Goal: Transaction & Acquisition: Download file/media

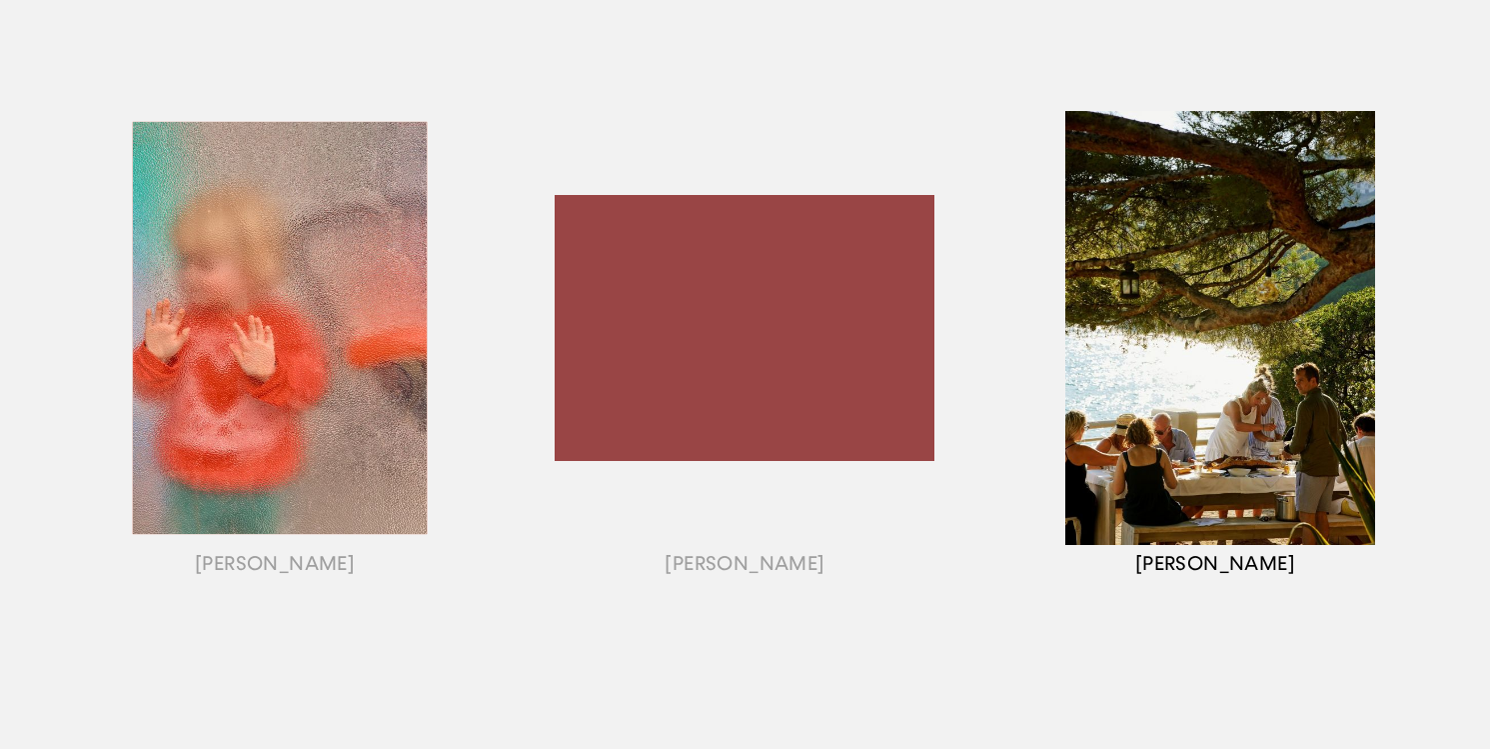
scroll to position [1507, 0]
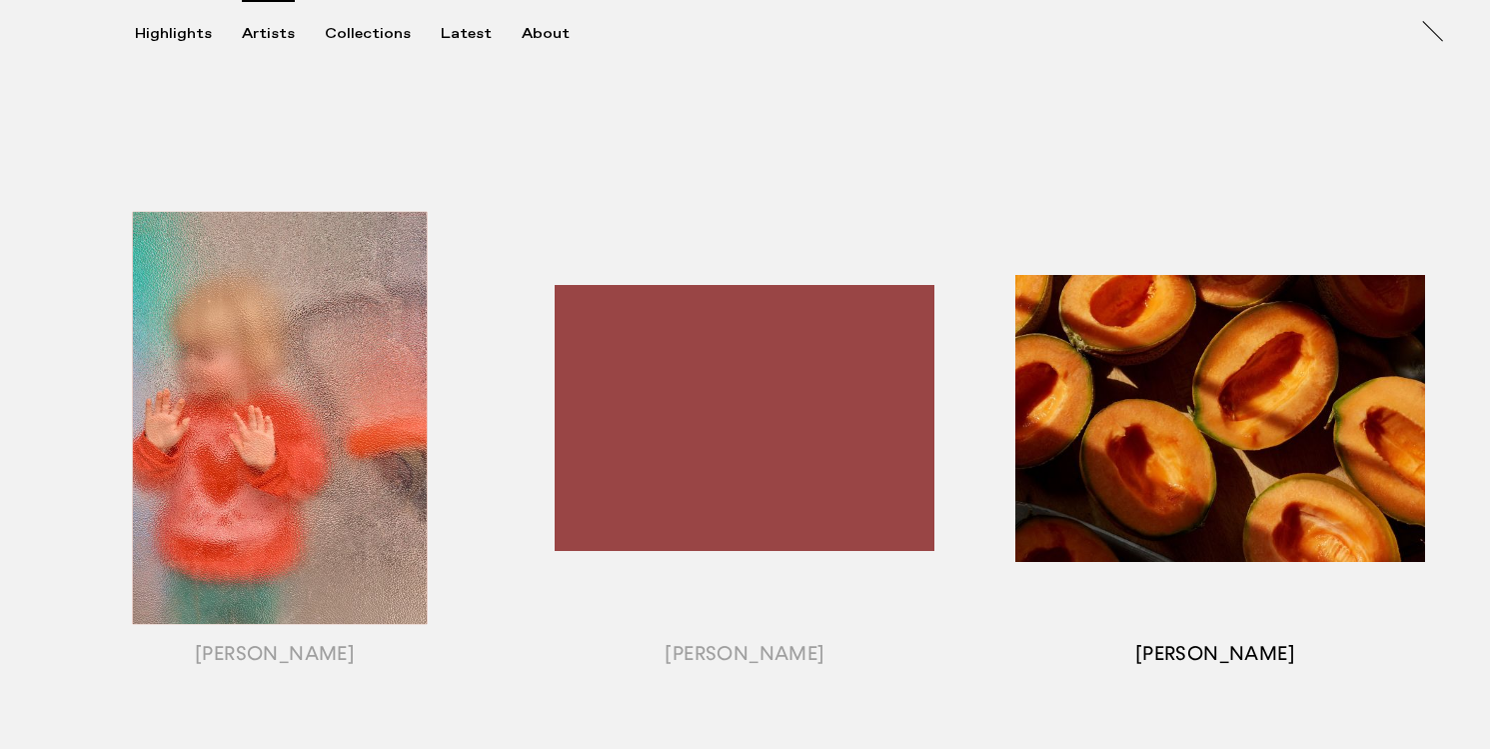
click at [1135, 547] on div "button" at bounding box center [1216, 443] width 470 height 624
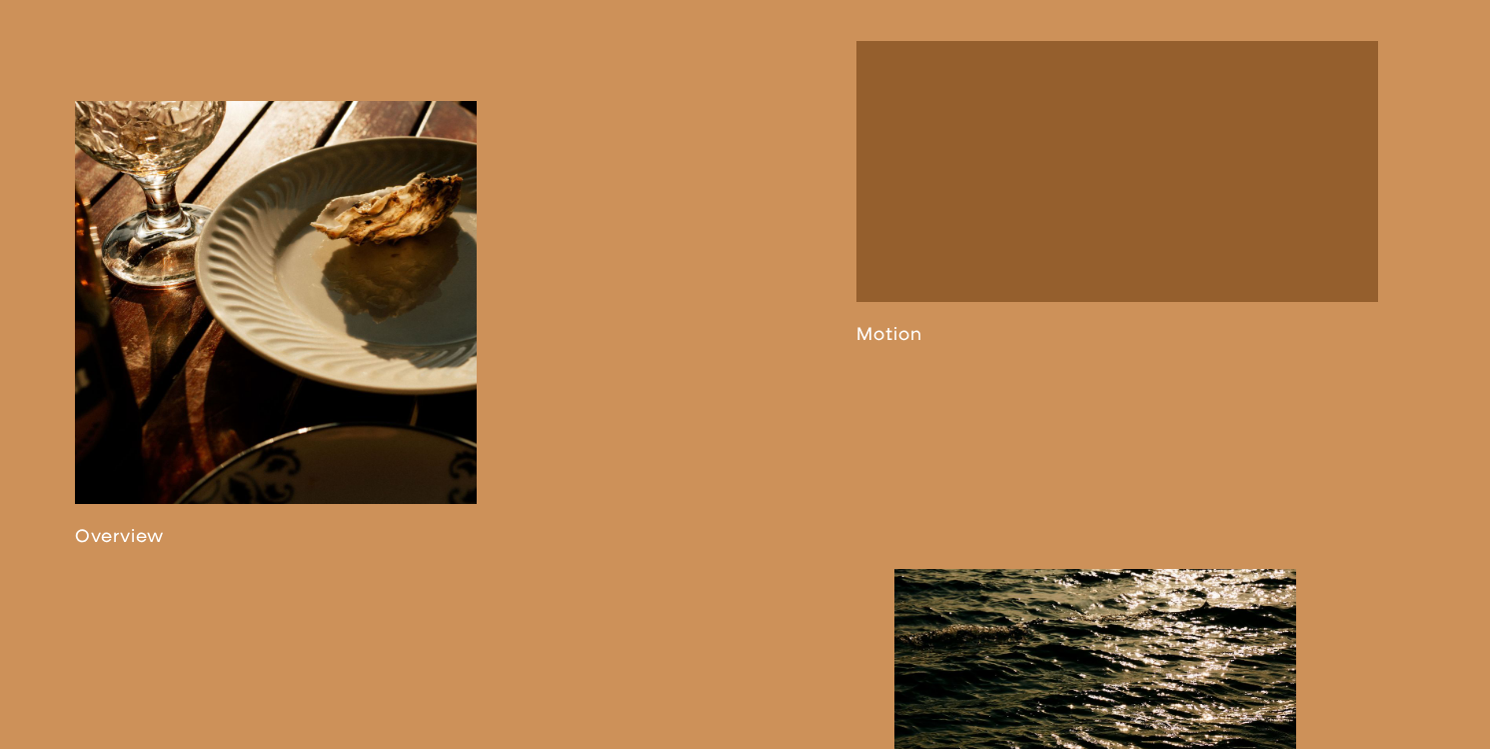
scroll to position [1172, 0]
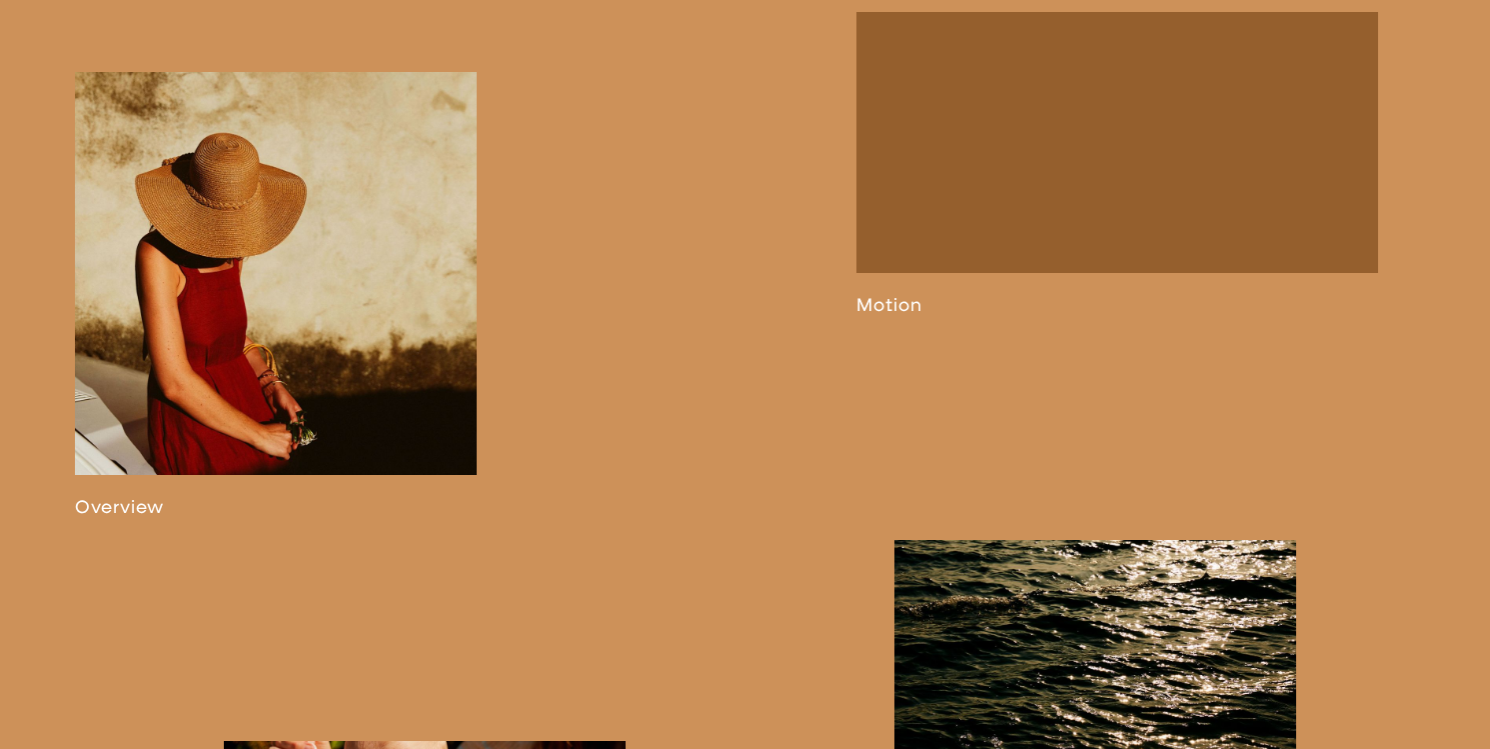
click at [329, 407] on link at bounding box center [276, 295] width 403 height 446
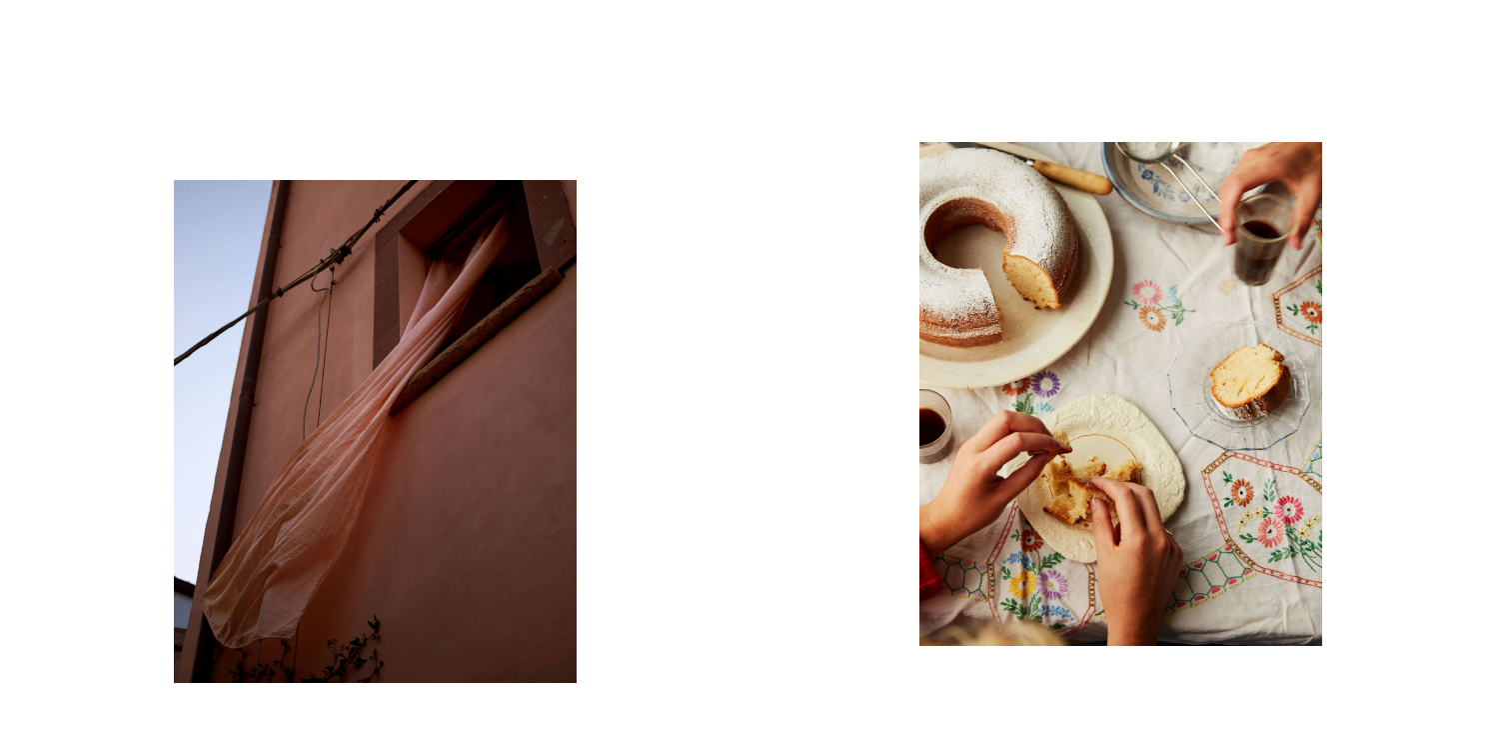
scroll to position [1755, 0]
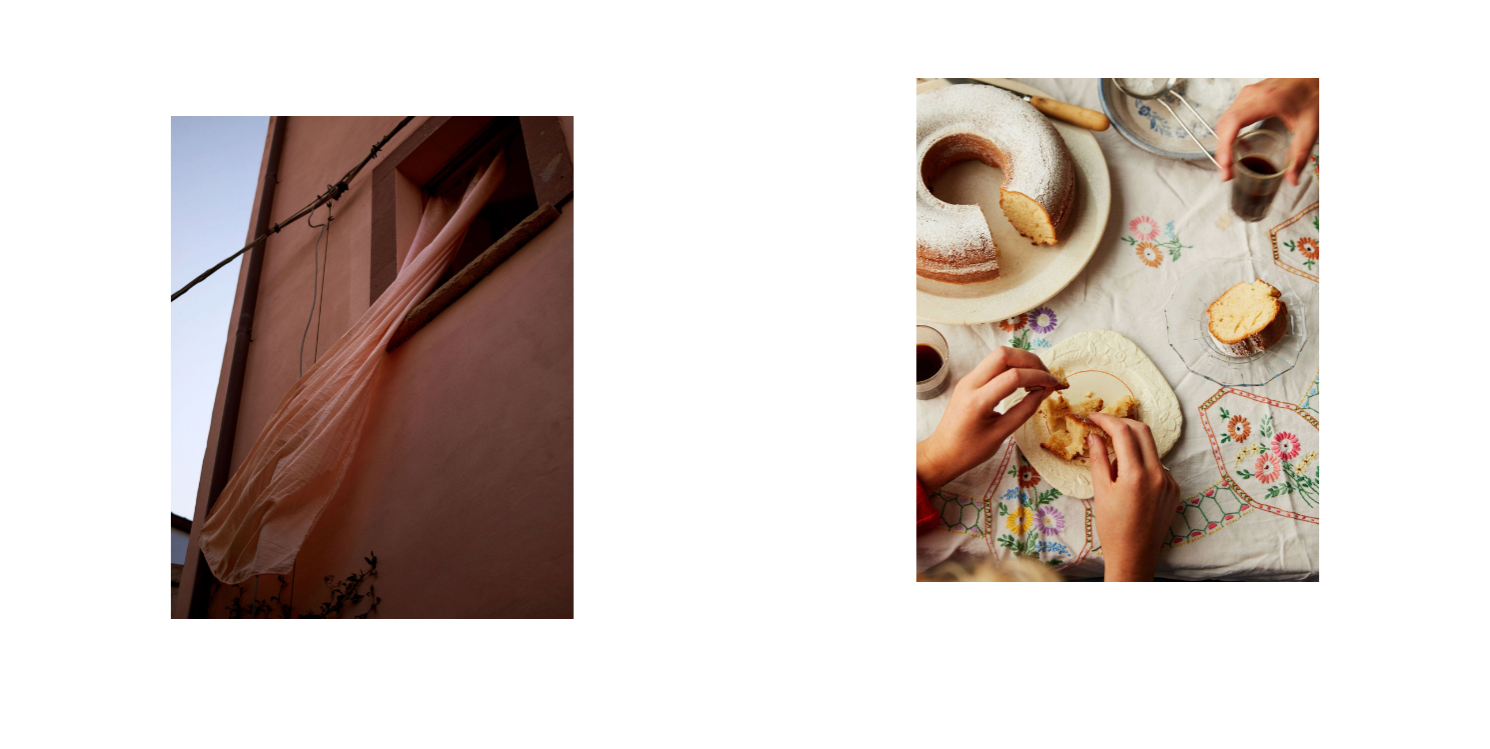
click at [1115, 433] on img "button" at bounding box center [1118, 329] width 403 height 503
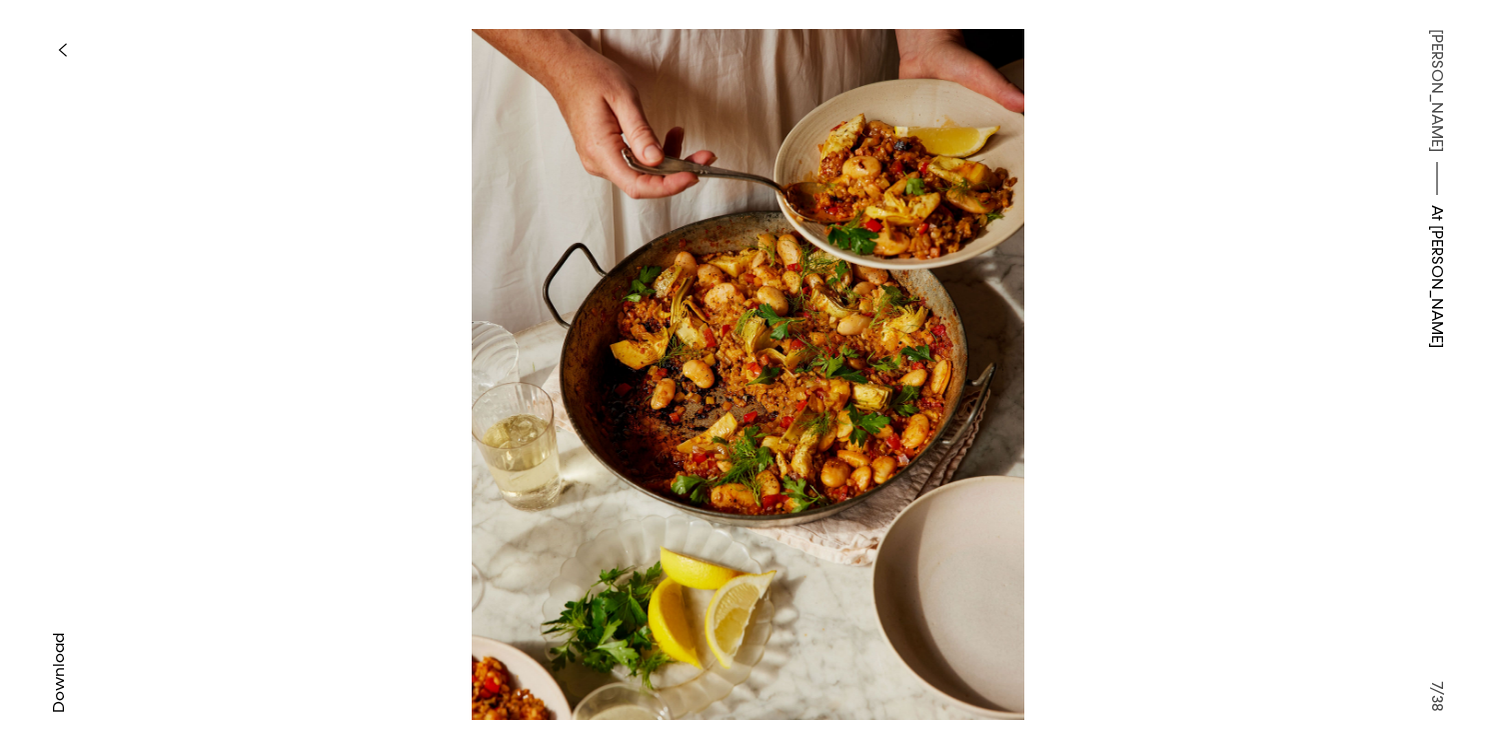
click at [1309, 420] on div "Download" at bounding box center [748, 374] width 1260 height 691
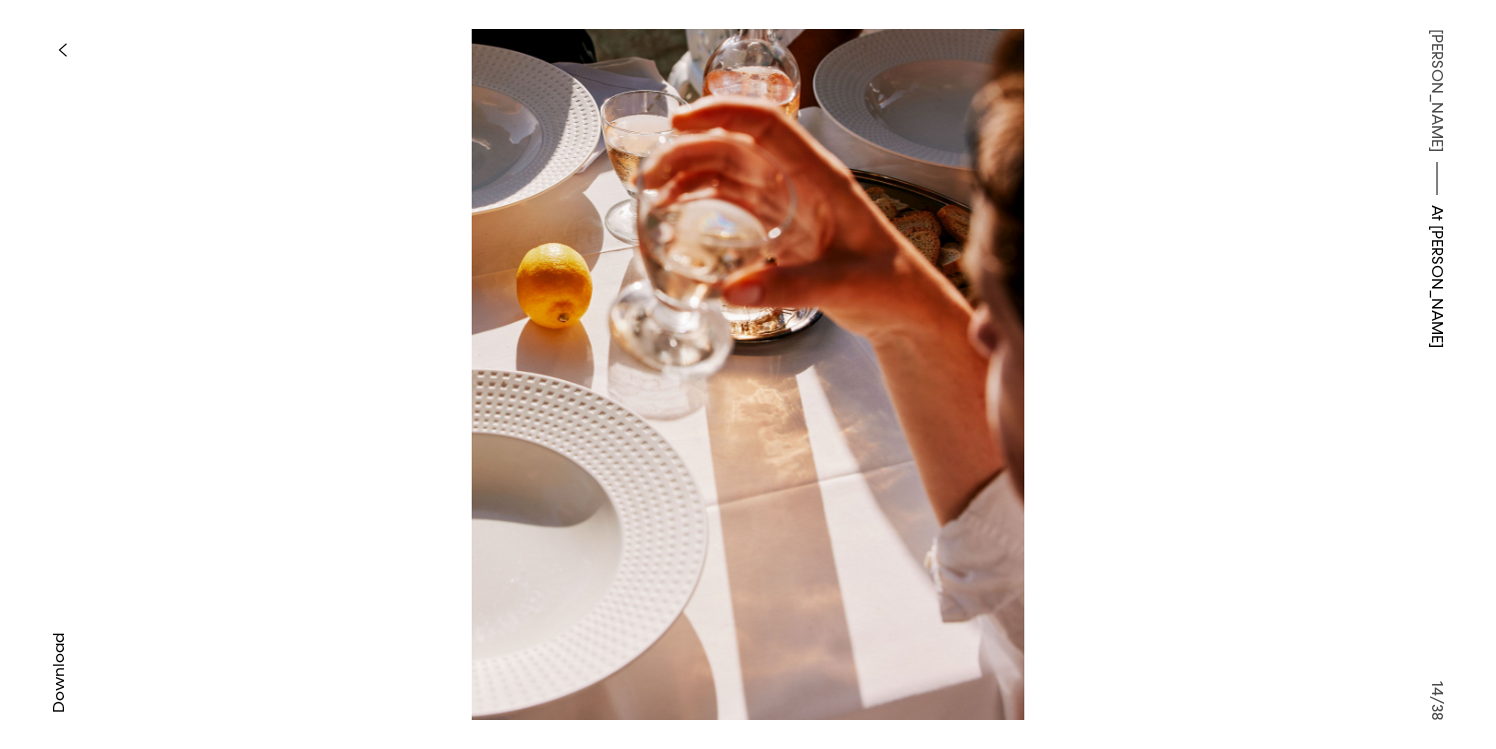
click at [58, 658] on span "Download" at bounding box center [59, 673] width 20 height 80
click at [1170, 552] on img at bounding box center [748, 374] width 1061 height 691
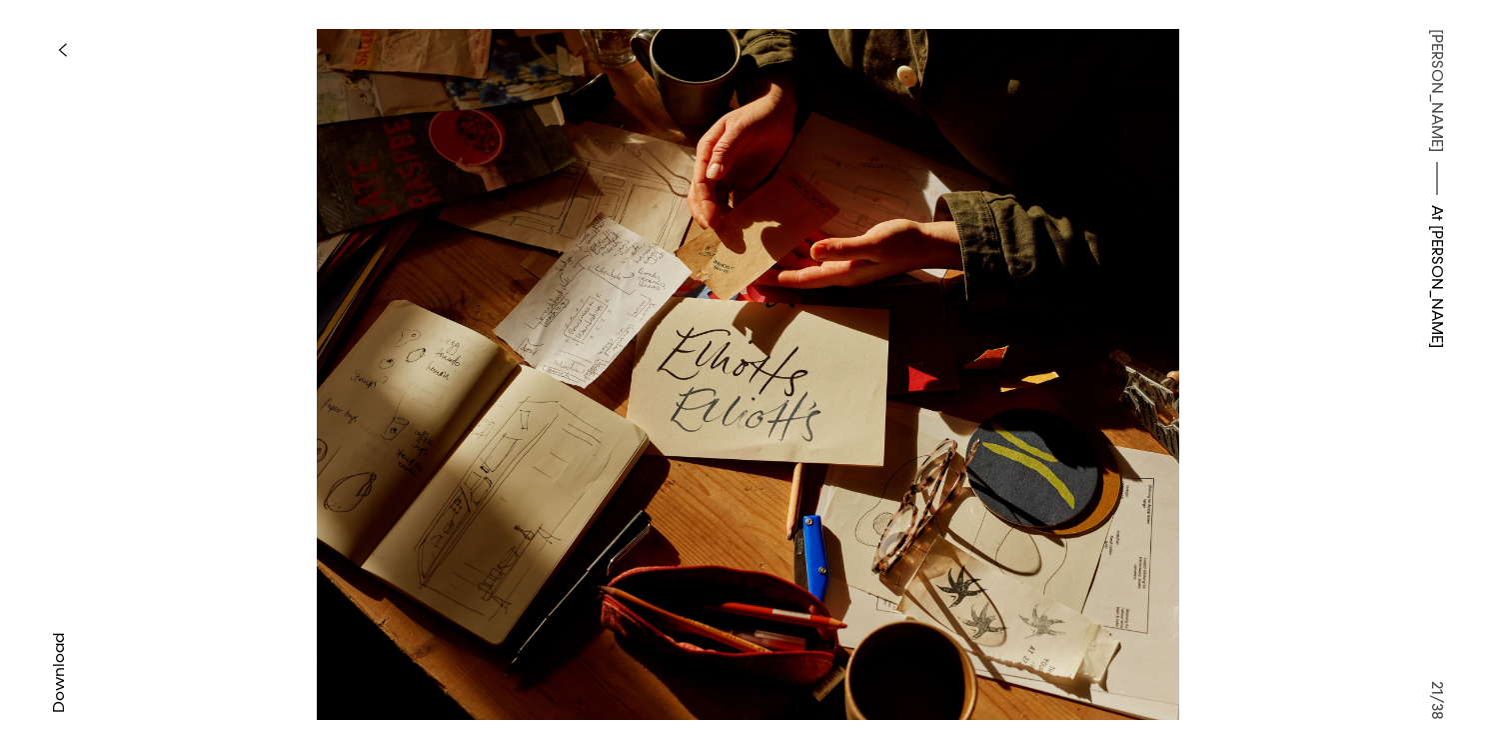
click at [53, 679] on span "Download" at bounding box center [59, 673] width 20 height 80
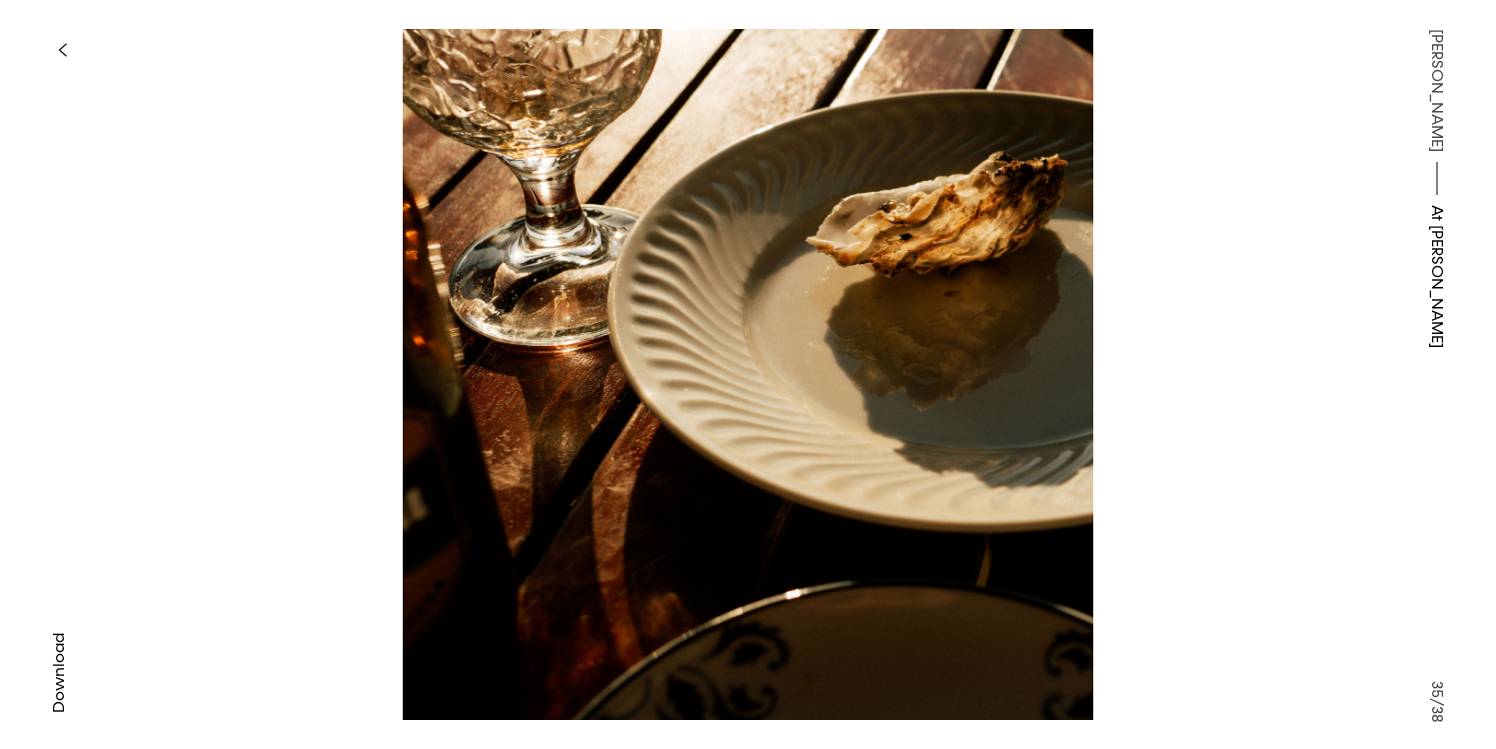
click at [56, 682] on span "Download" at bounding box center [59, 673] width 20 height 80
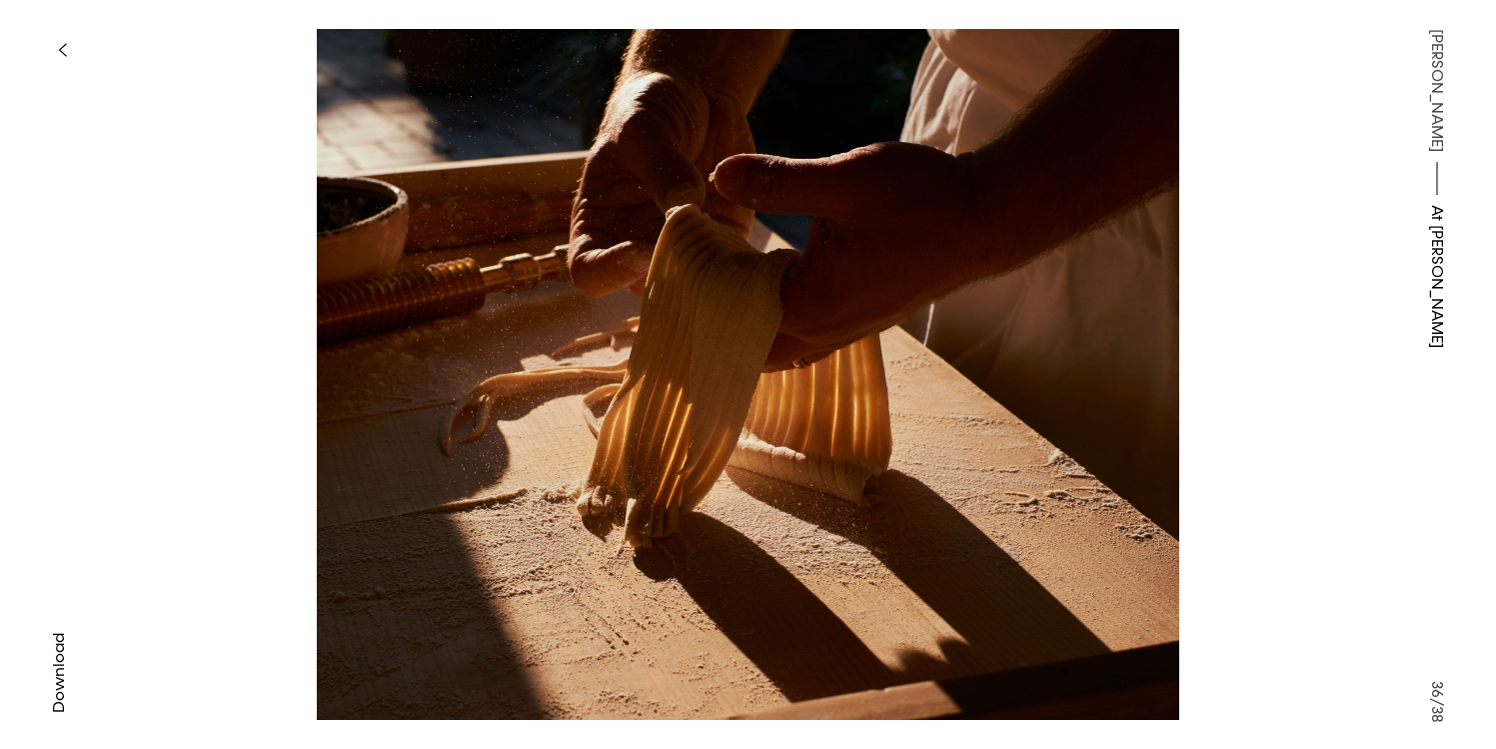
click at [56, 681] on span "Download" at bounding box center [59, 673] width 20 height 80
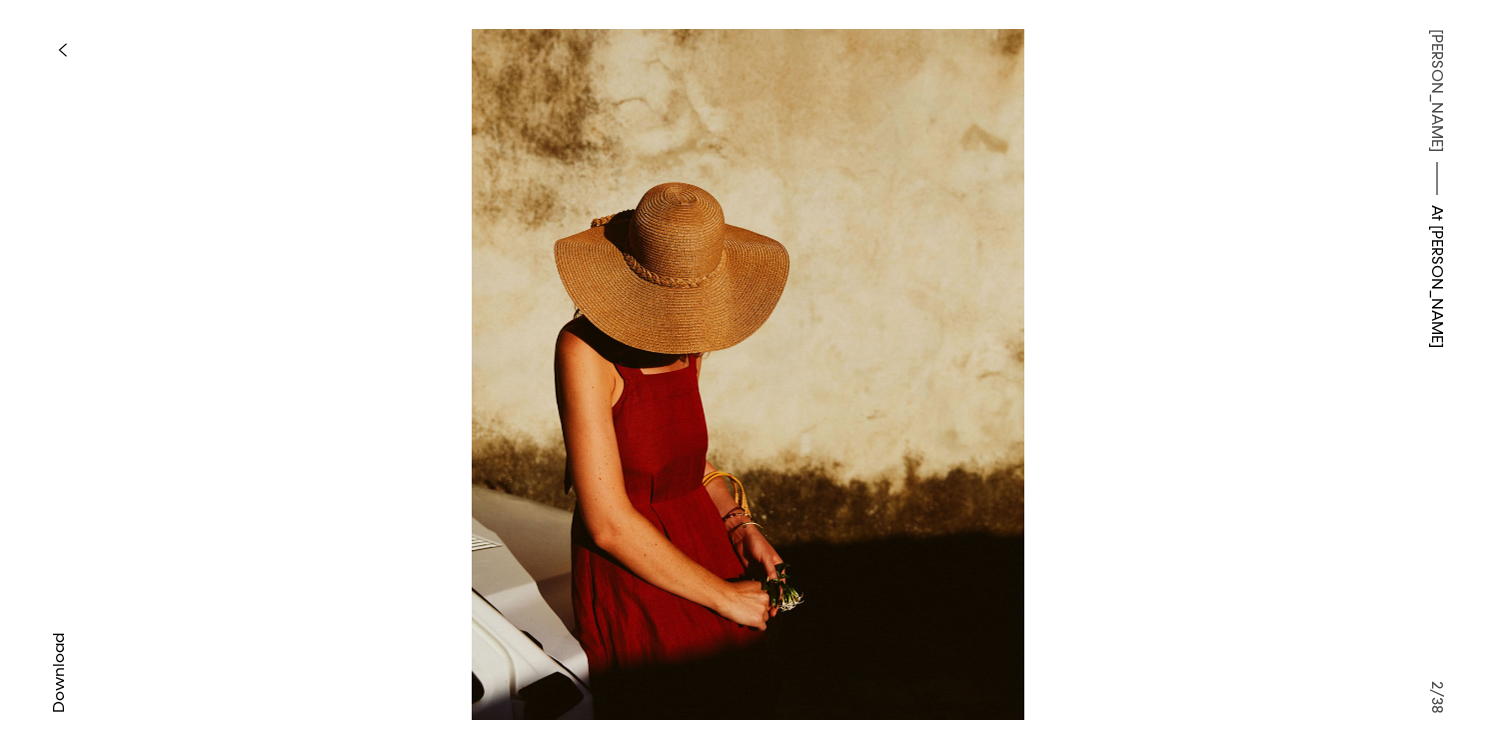
click at [1436, 68] on span "[PERSON_NAME]" at bounding box center [1437, 90] width 24 height 123
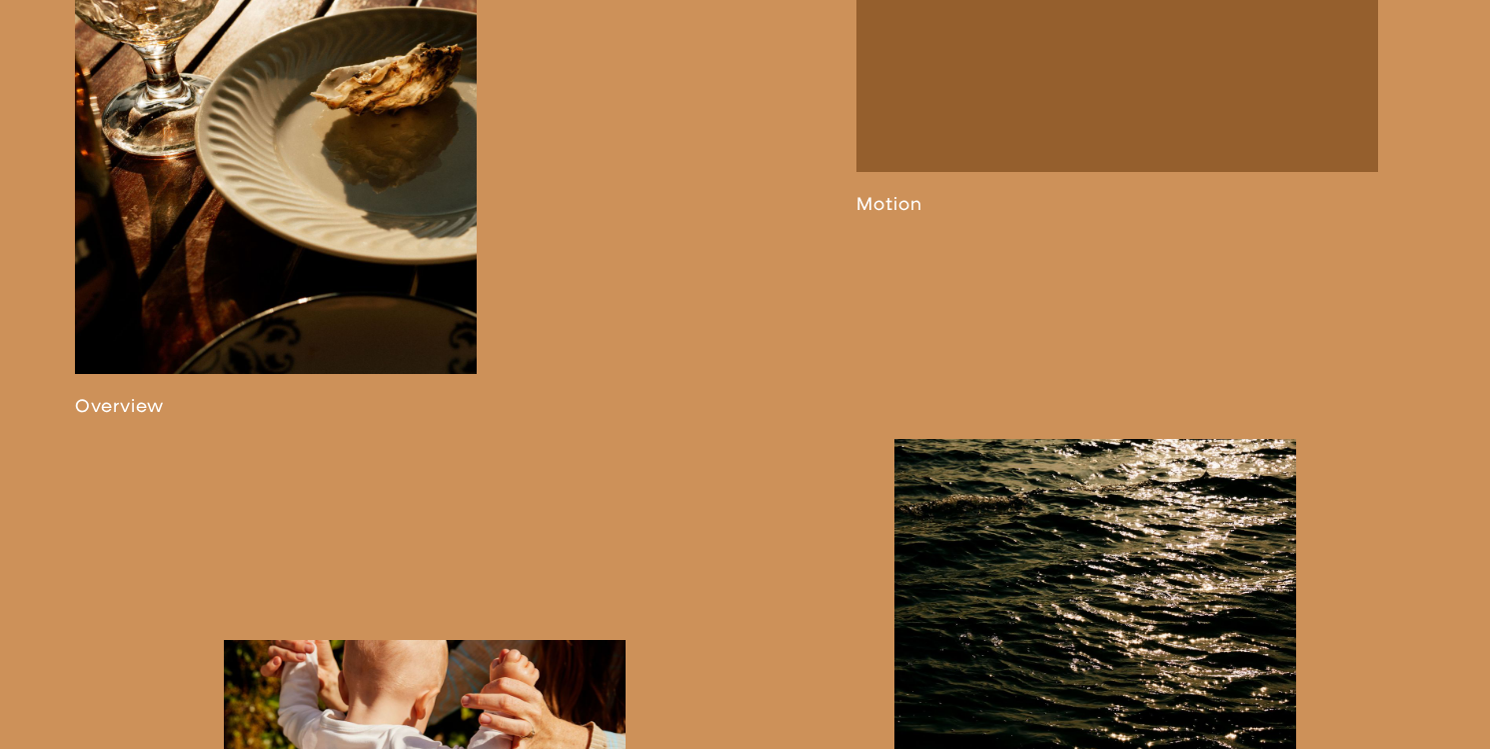
scroll to position [1211, 0]
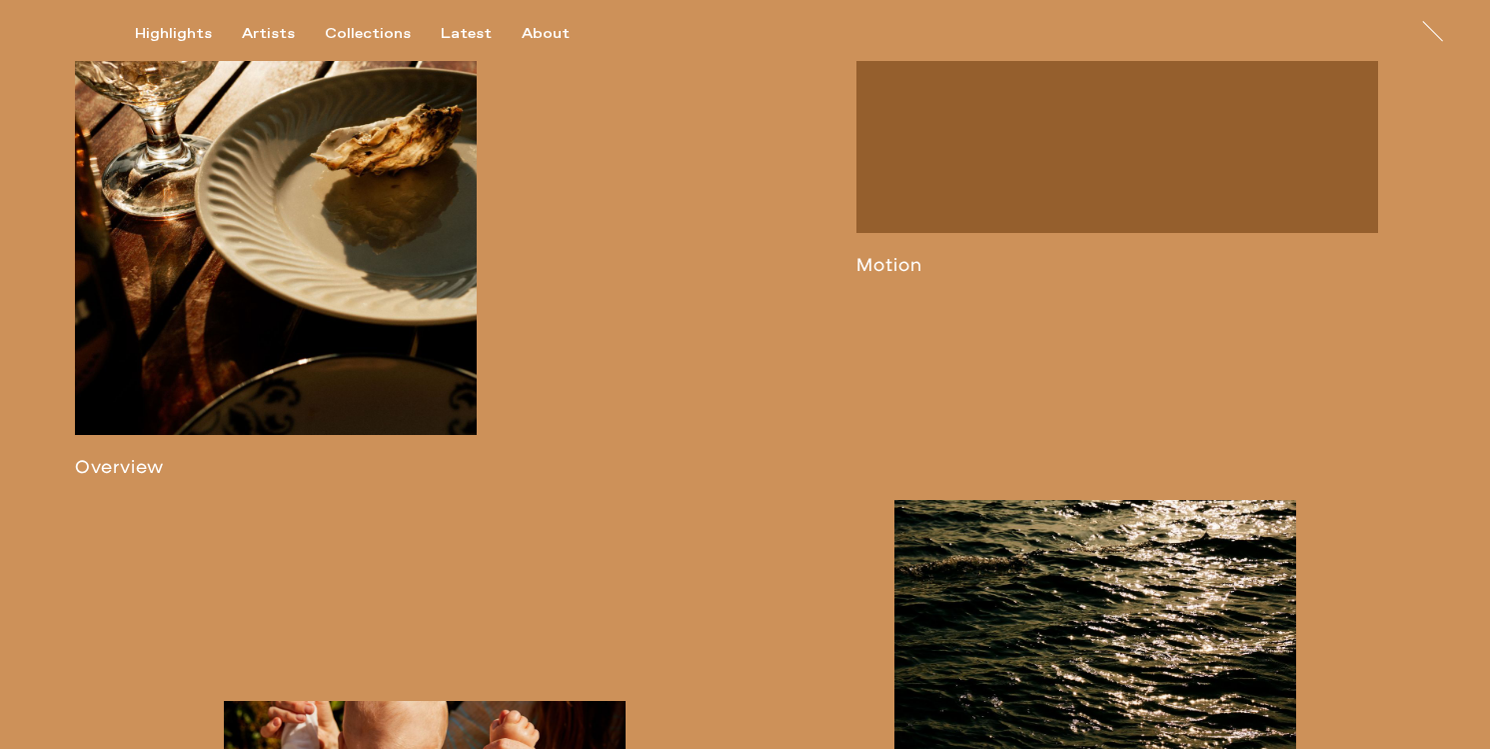
click at [993, 221] on link at bounding box center [1118, 124] width 522 height 304
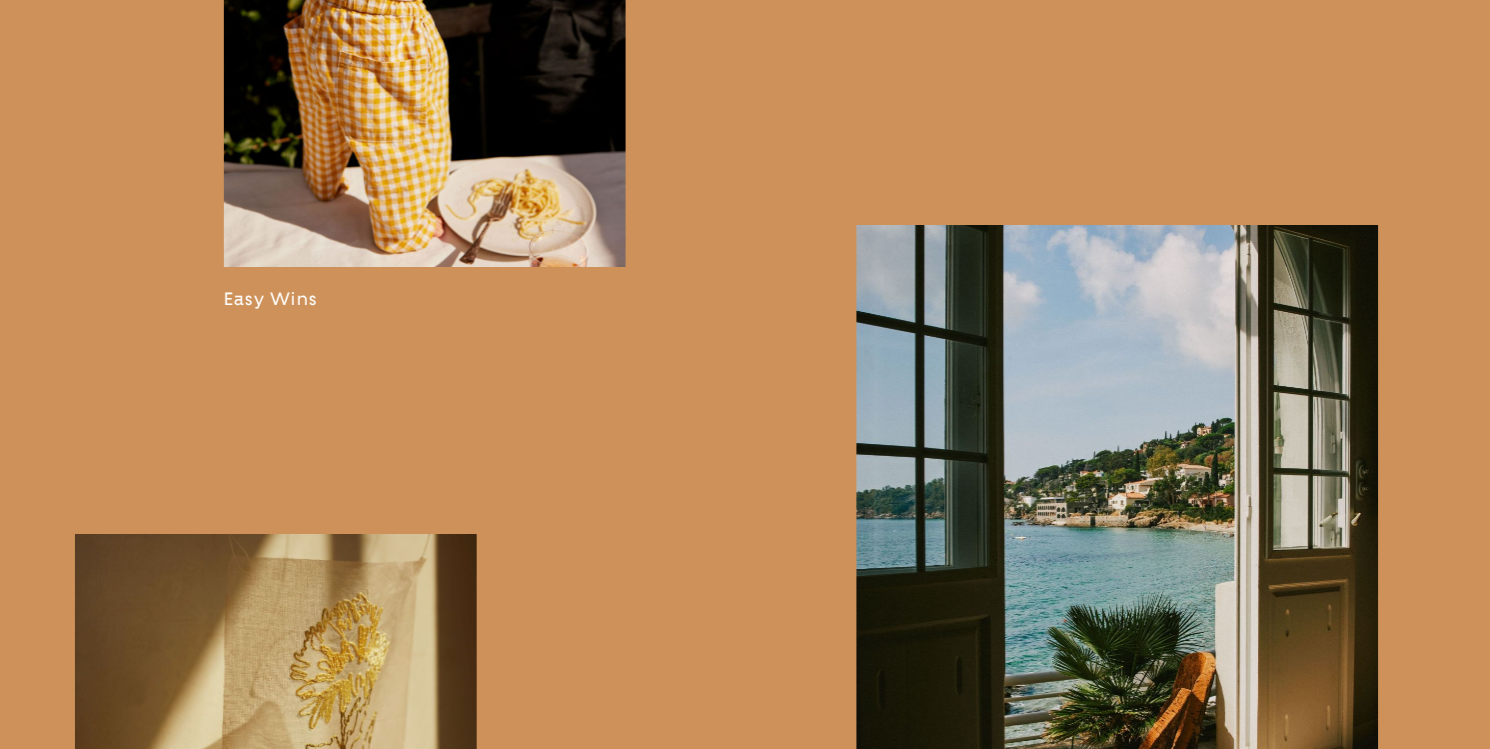
scroll to position [2199, 0]
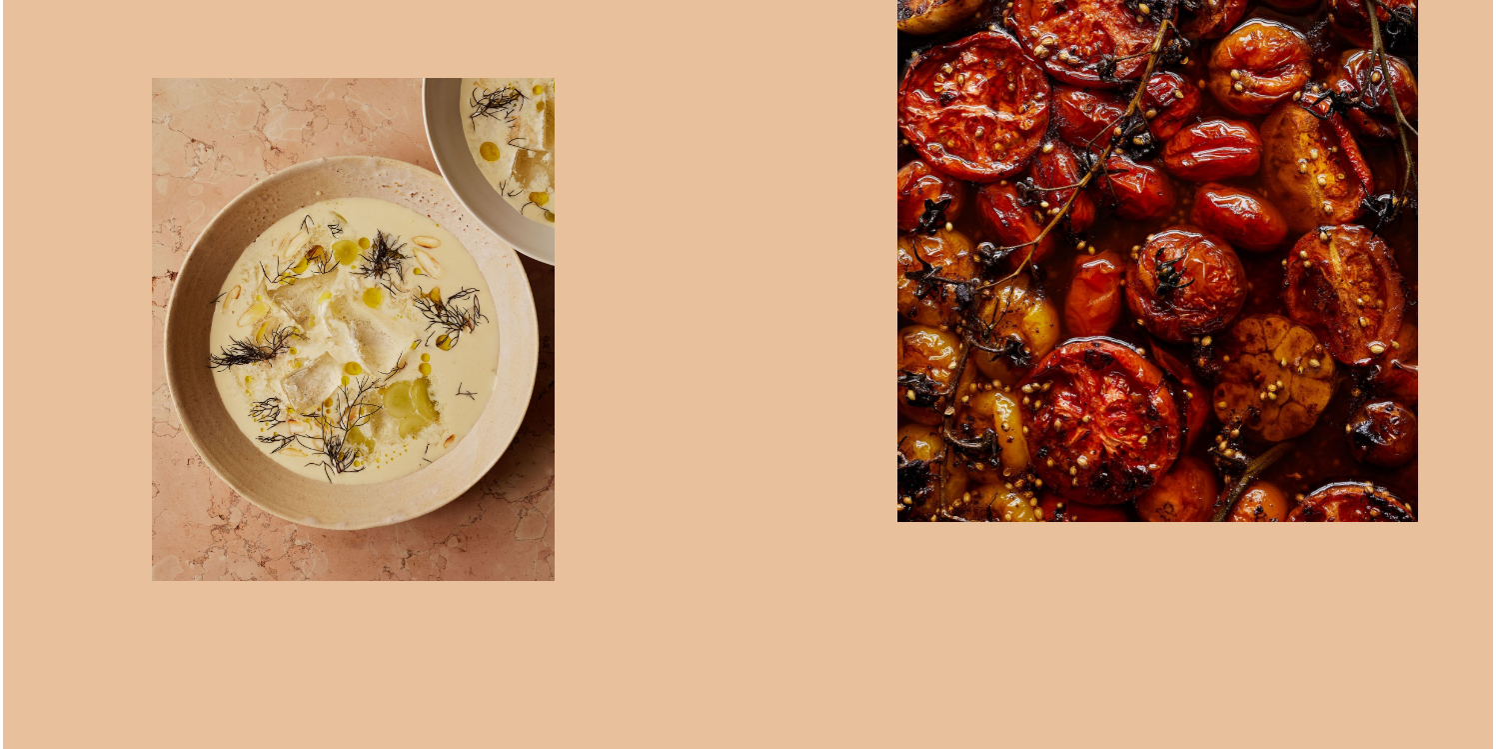
scroll to position [2919, 0]
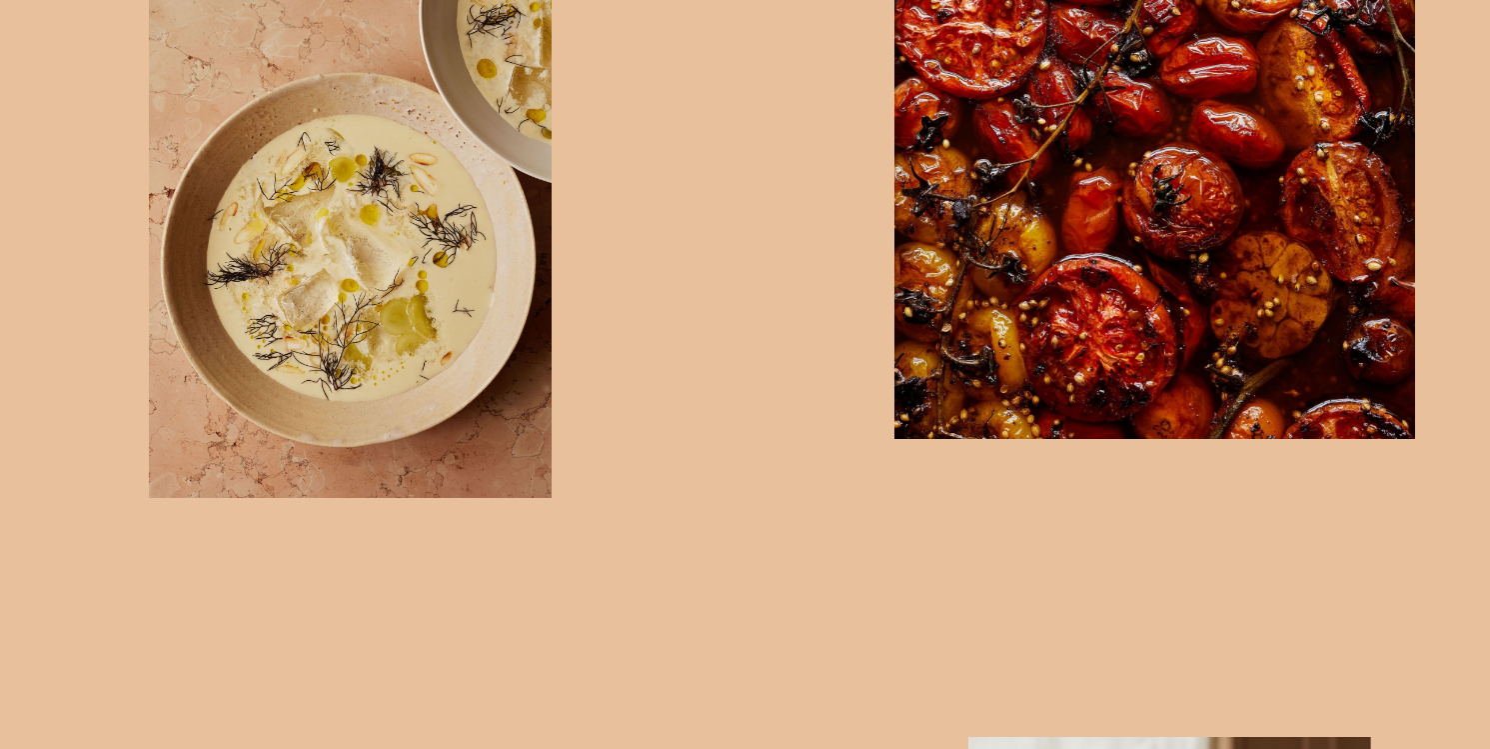
click at [1014, 277] on img "button" at bounding box center [1156, 113] width 522 height 652
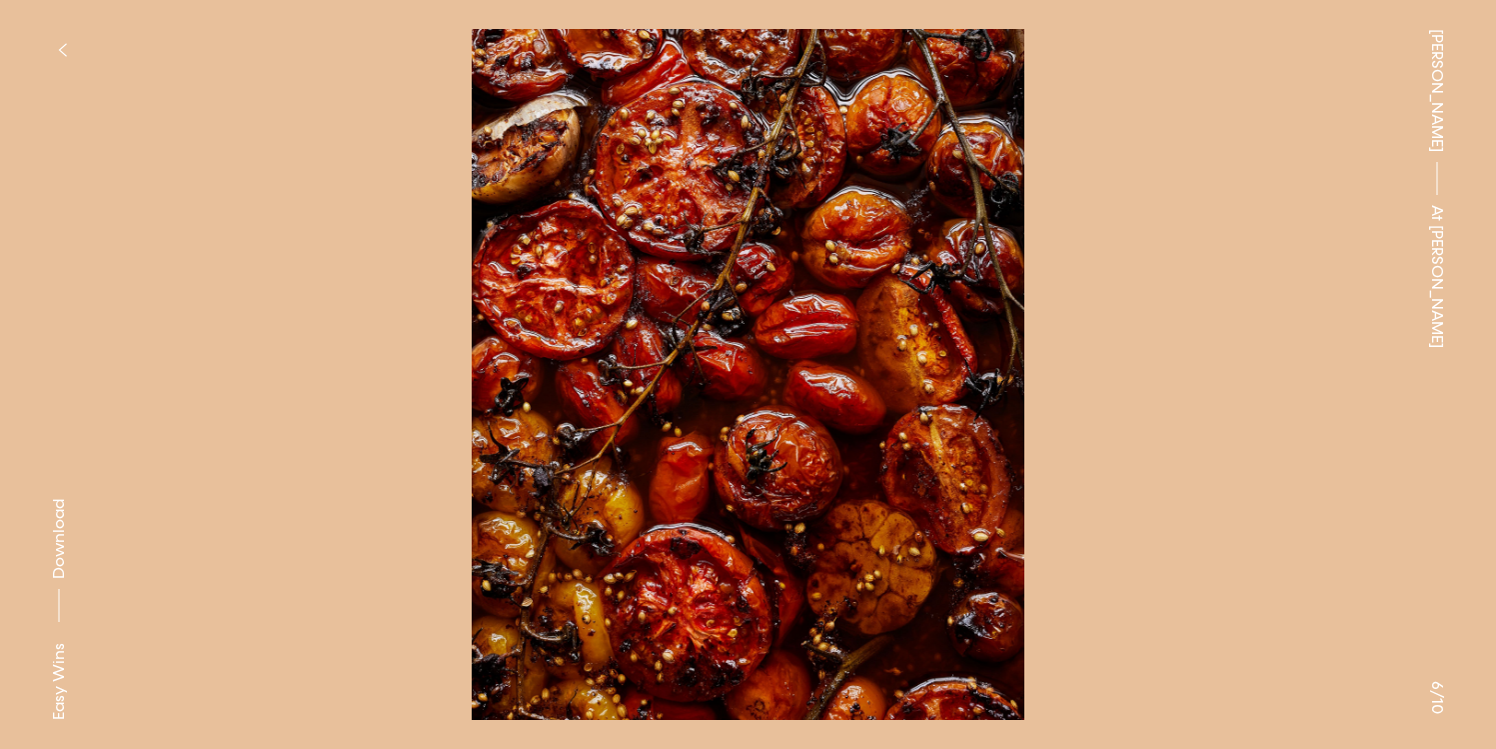
click at [60, 545] on span "Download" at bounding box center [59, 539] width 20 height 80
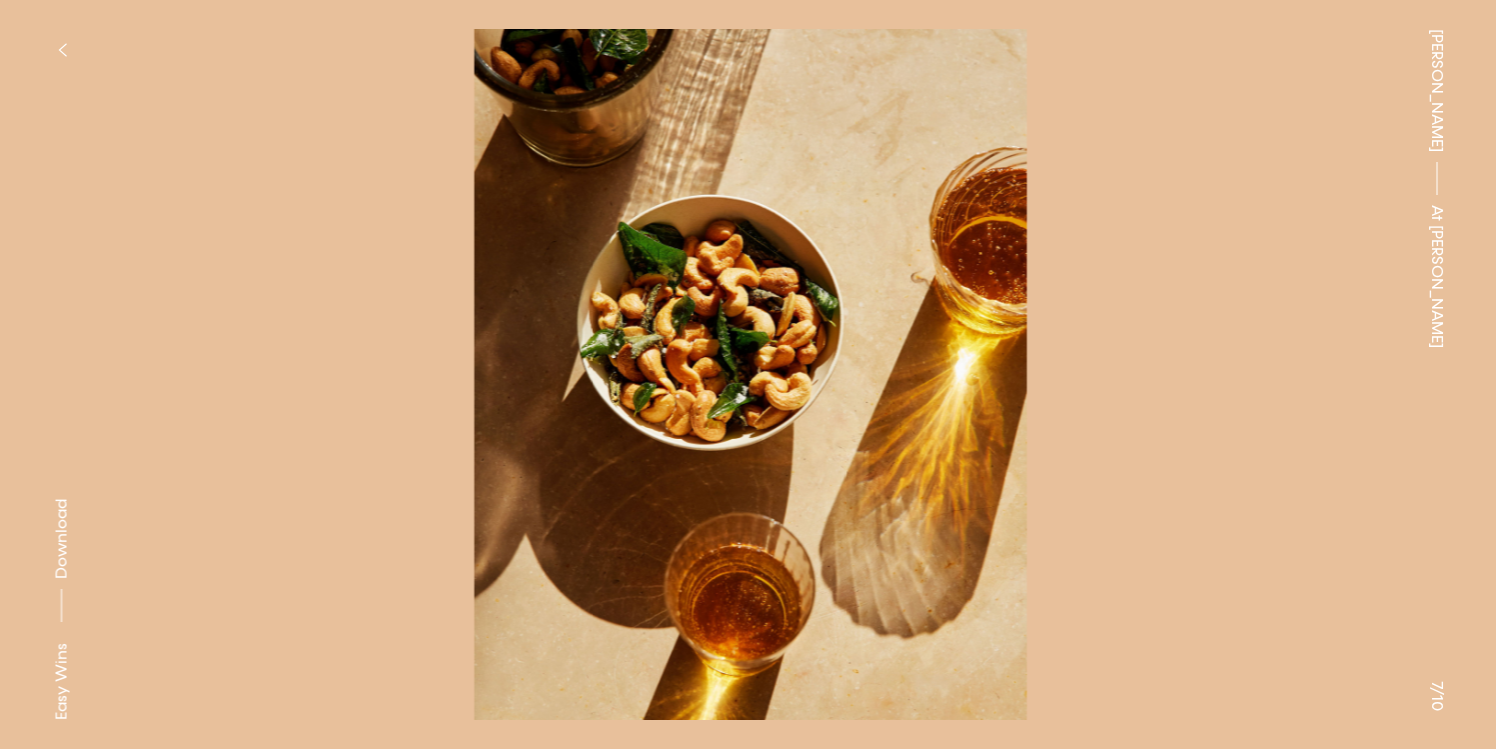
click at [65, 544] on span "Download" at bounding box center [62, 539] width 20 height 80
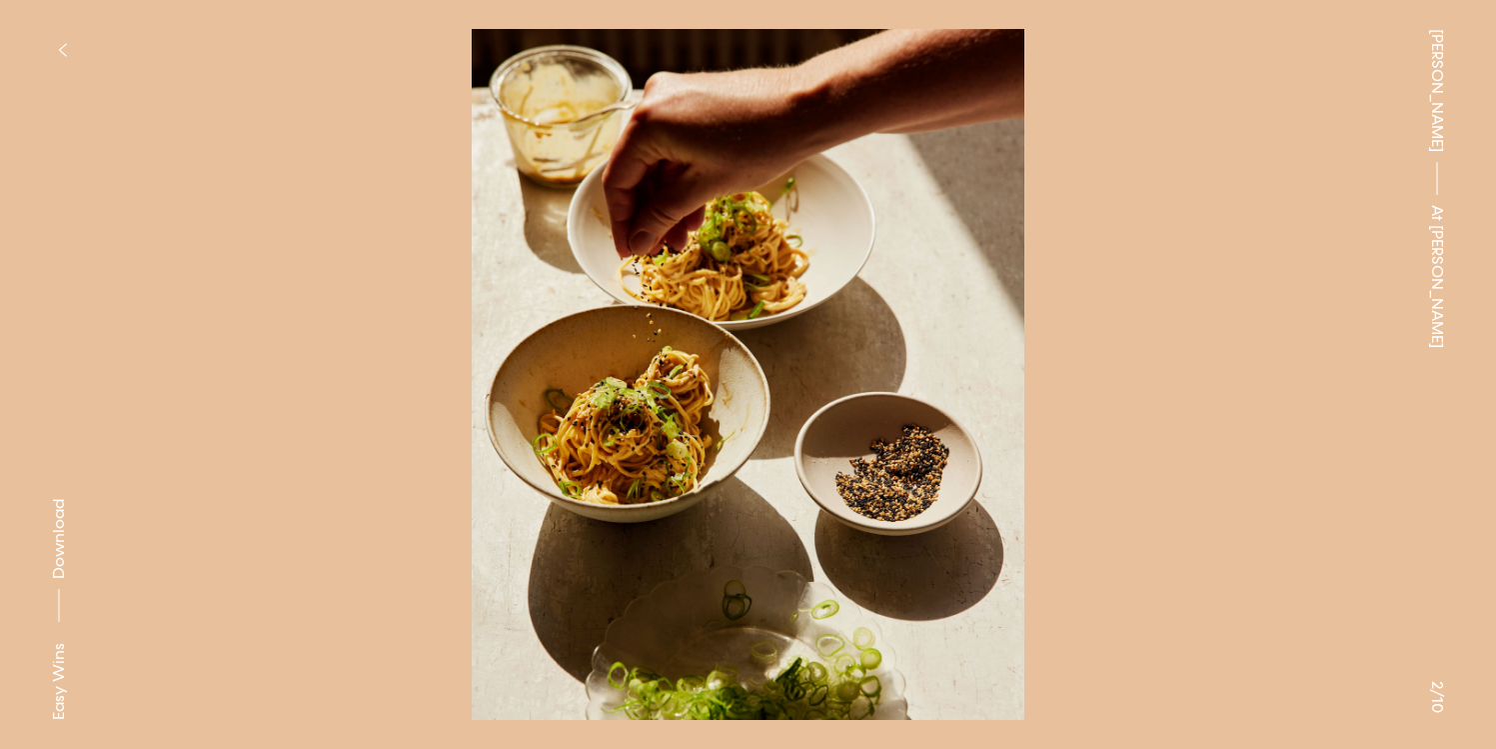
drag, startPoint x: 61, startPoint y: 543, endPoint x: 63, endPoint y: 528, distance: 15.1
click at [61, 543] on span "Download" at bounding box center [59, 539] width 20 height 80
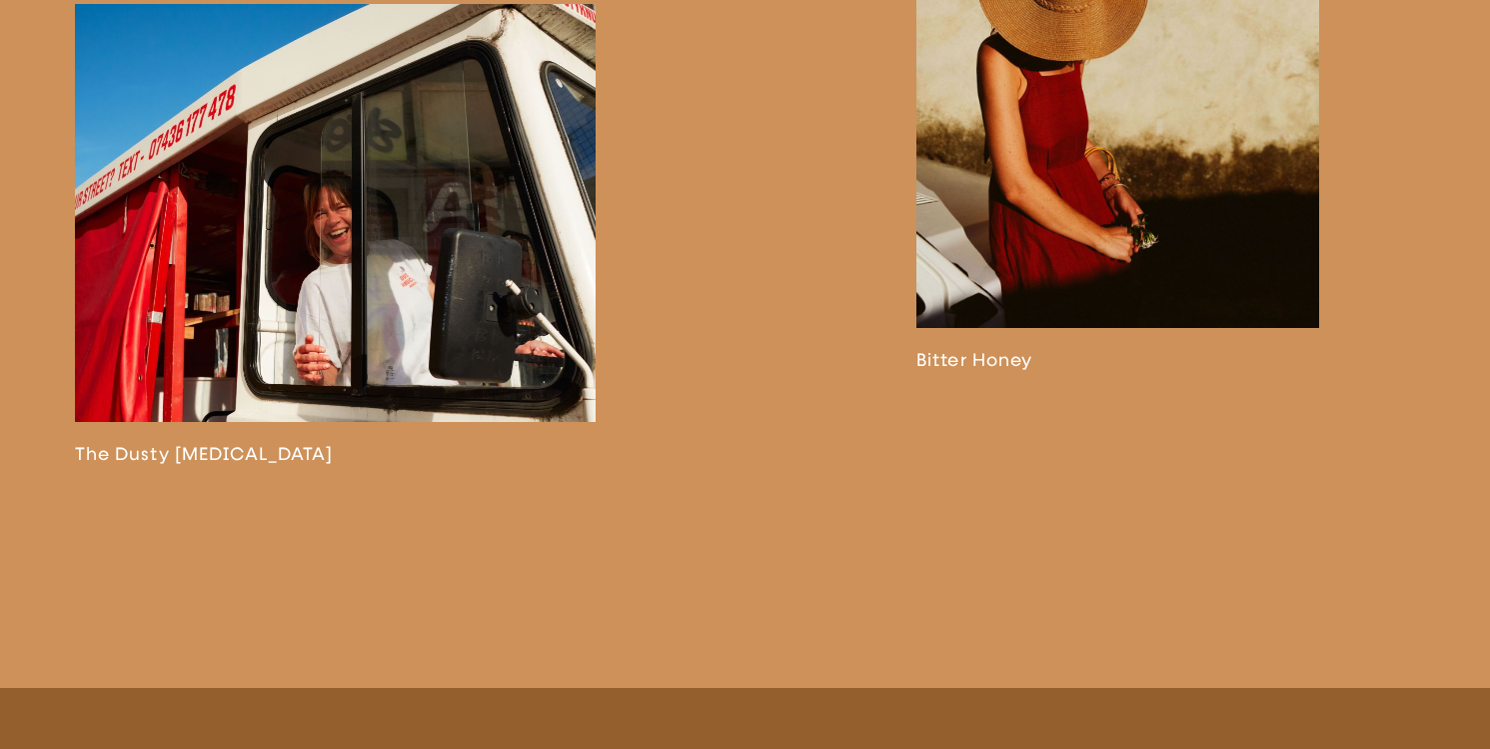
scroll to position [4202, 0]
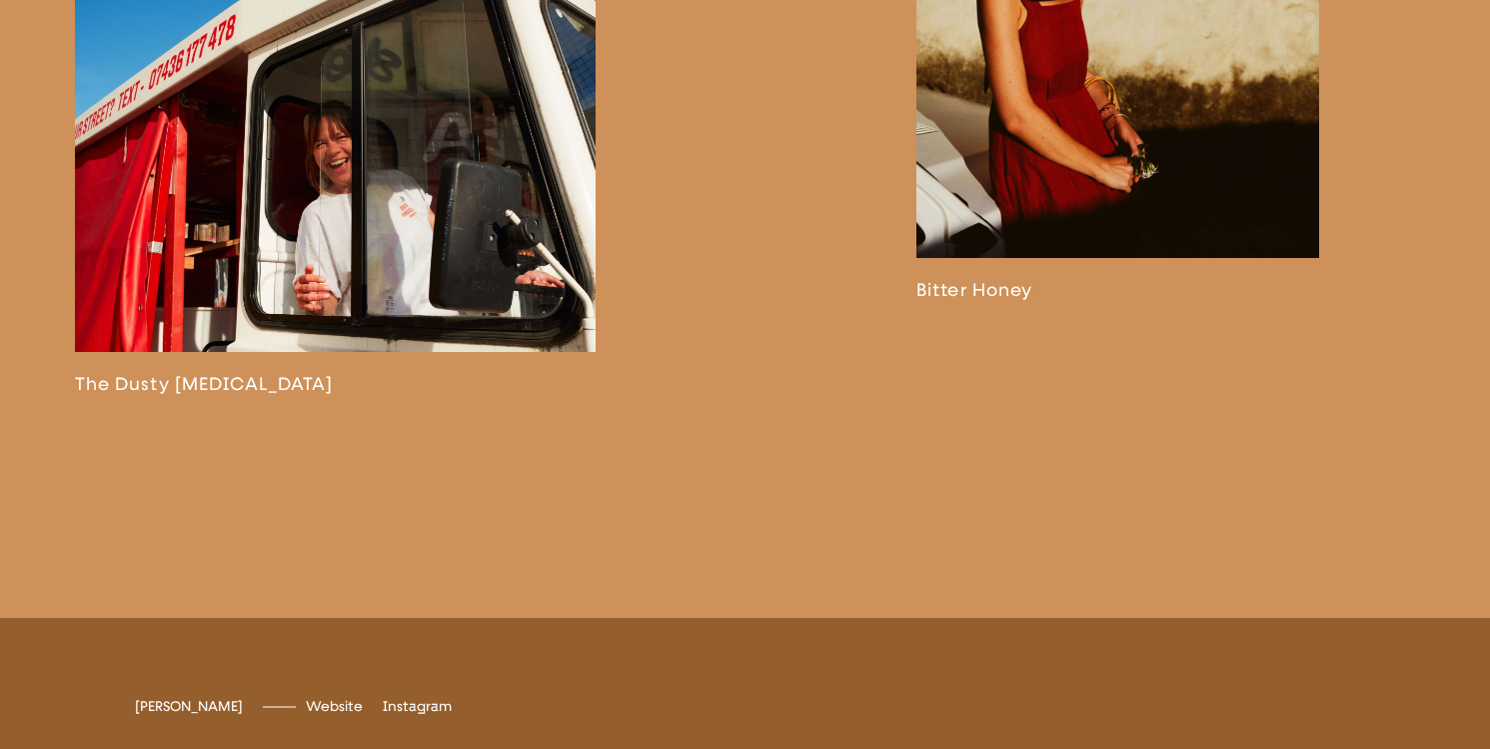
click at [165, 395] on link at bounding box center [336, 164] width 522 height 461
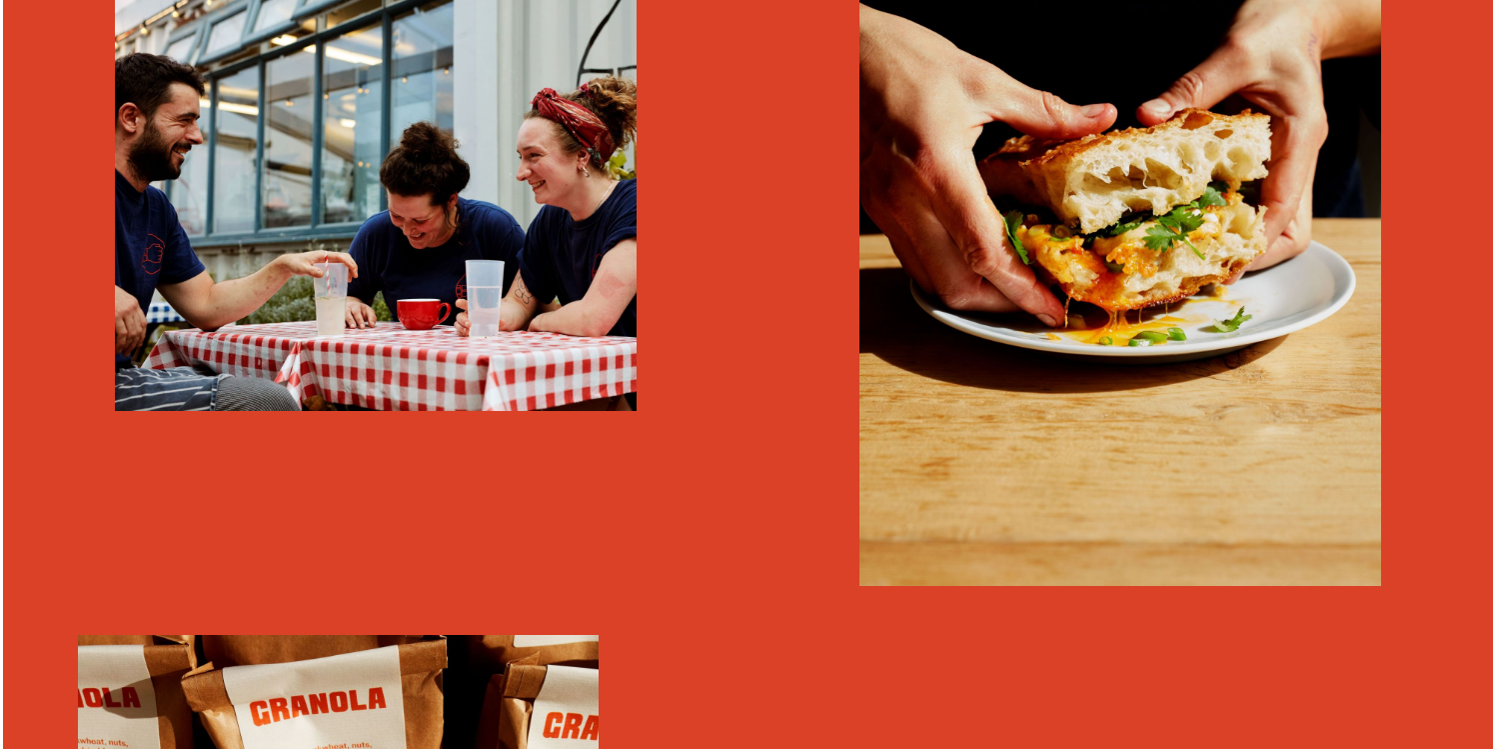
scroll to position [1315, 0]
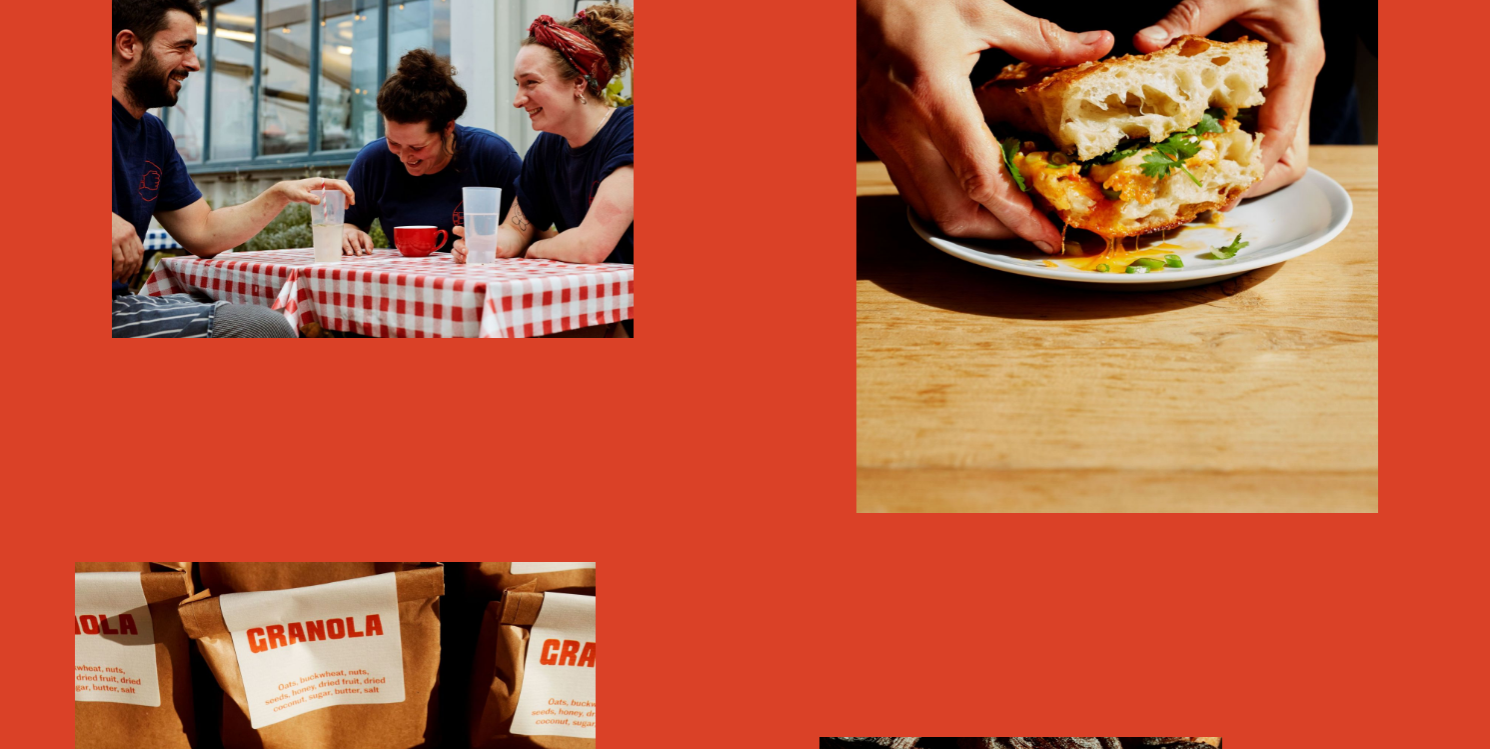
click at [390, 301] on img "button" at bounding box center [373, 128] width 522 height 417
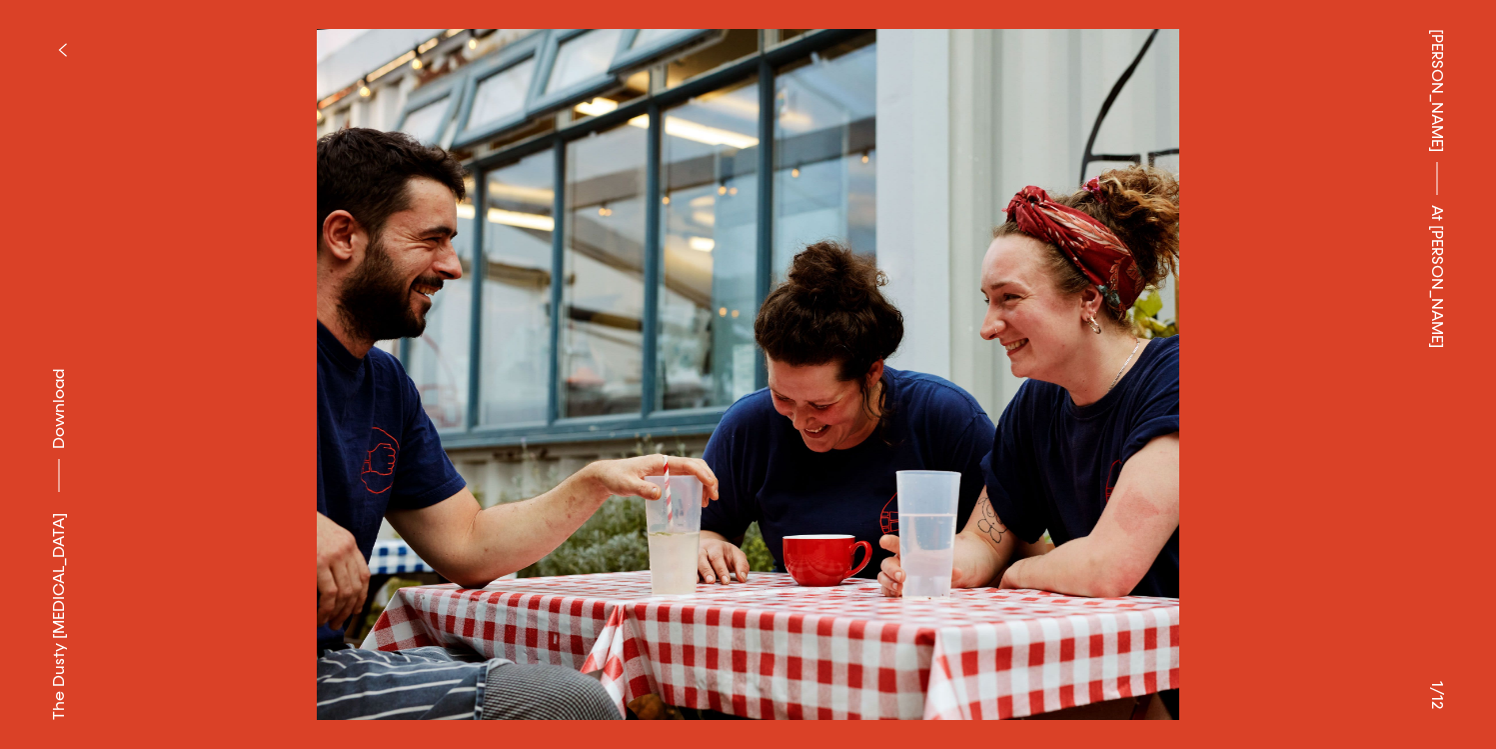
click at [60, 449] on span "Download" at bounding box center [59, 409] width 20 height 80
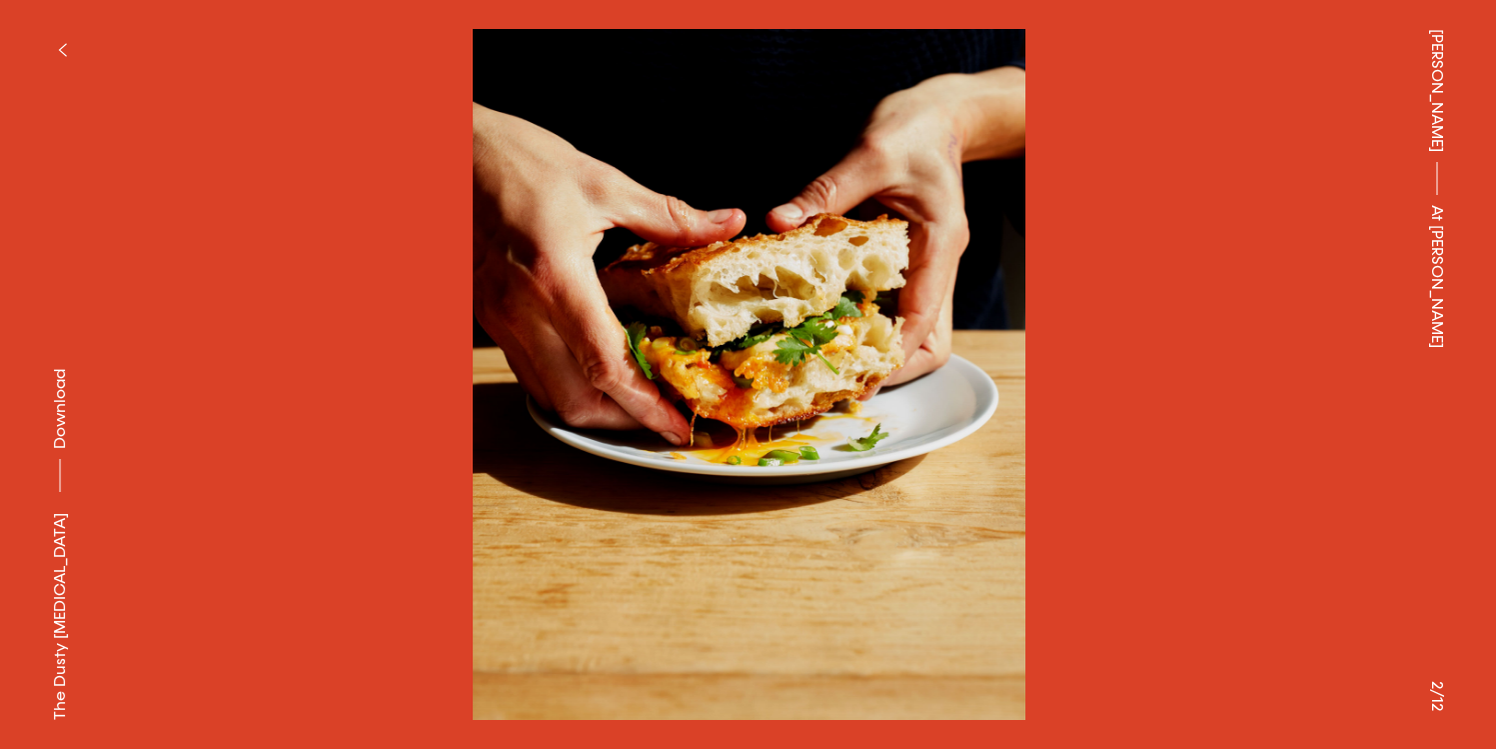
click at [63, 449] on span "Download" at bounding box center [60, 409] width 20 height 80
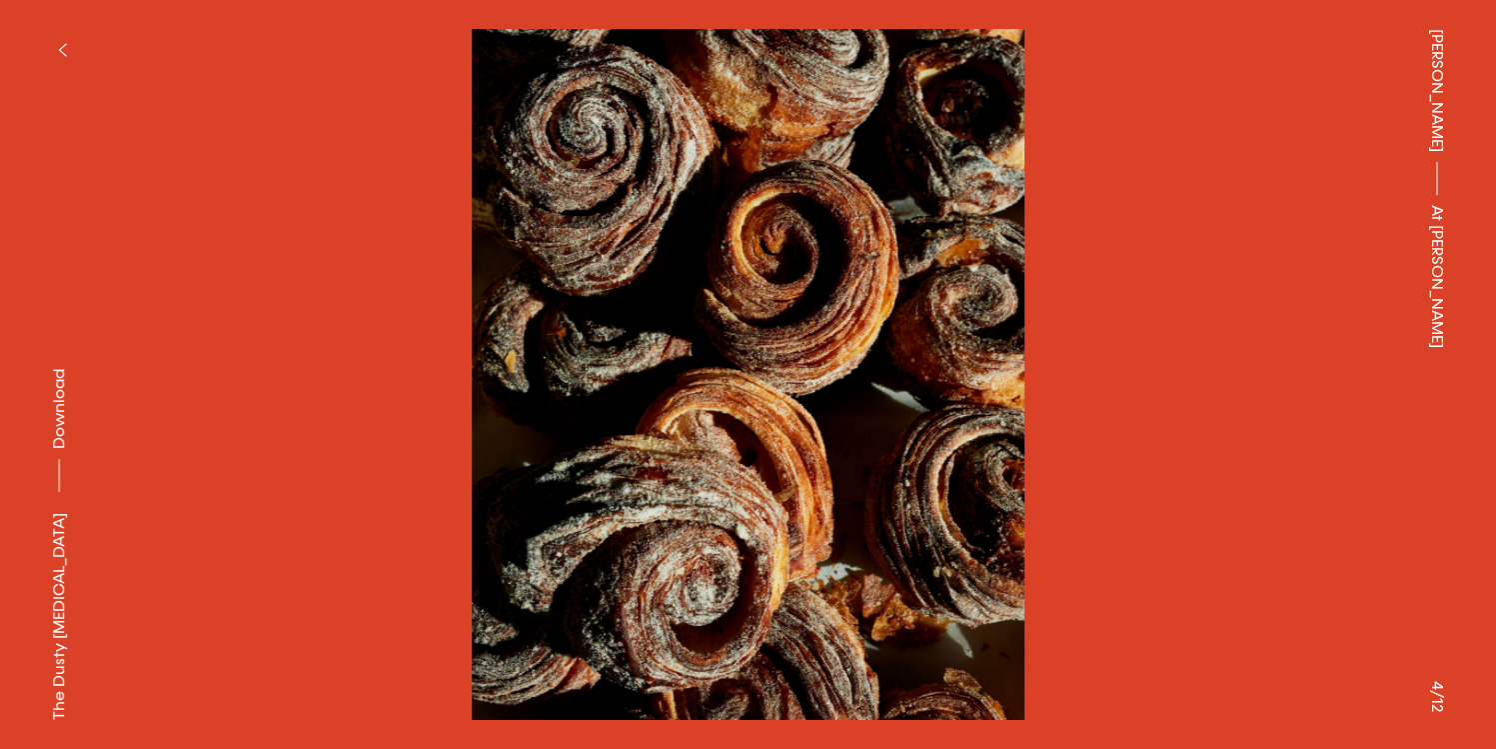
click at [60, 449] on span "Download" at bounding box center [59, 409] width 20 height 80
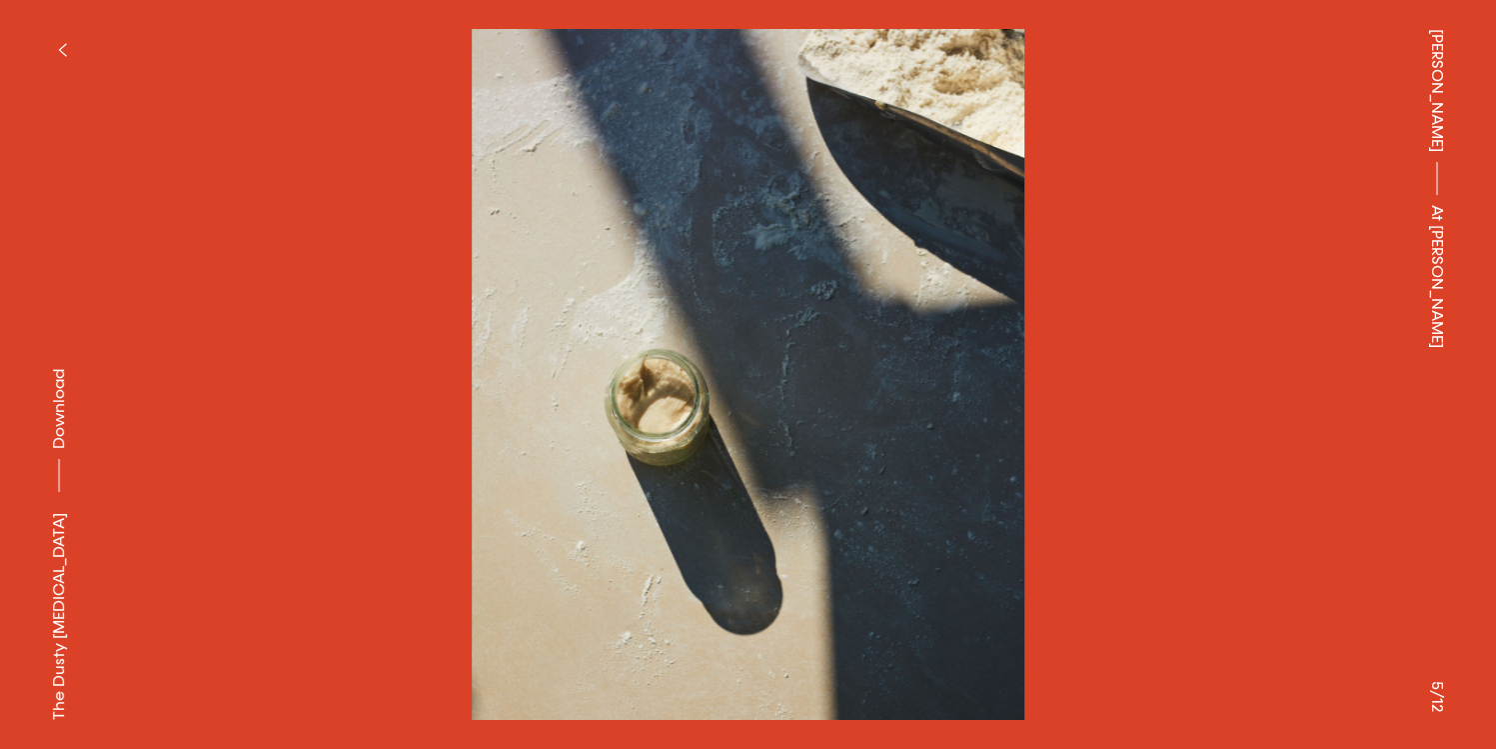
click at [60, 449] on span "Download" at bounding box center [59, 409] width 20 height 80
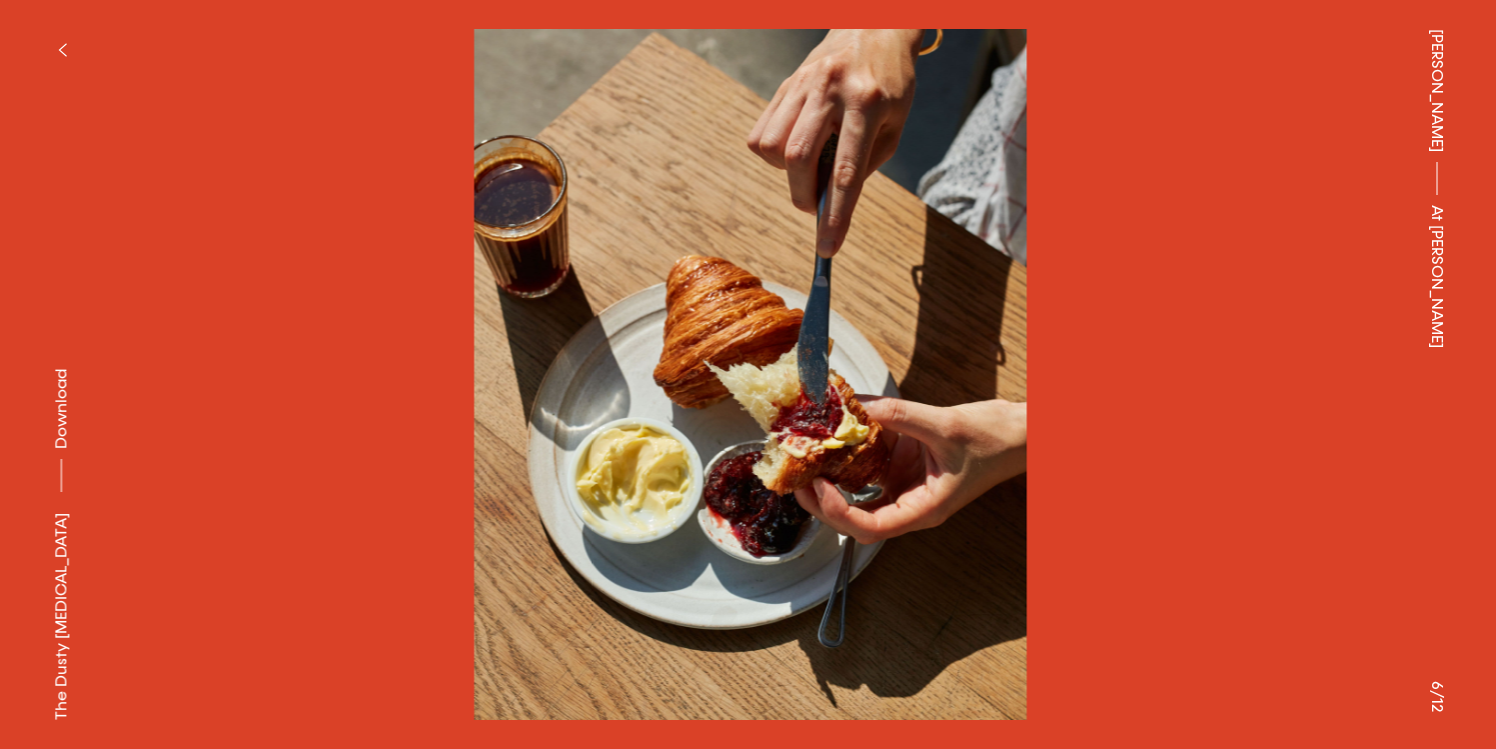
click at [62, 449] on span "Download" at bounding box center [61, 409] width 20 height 80
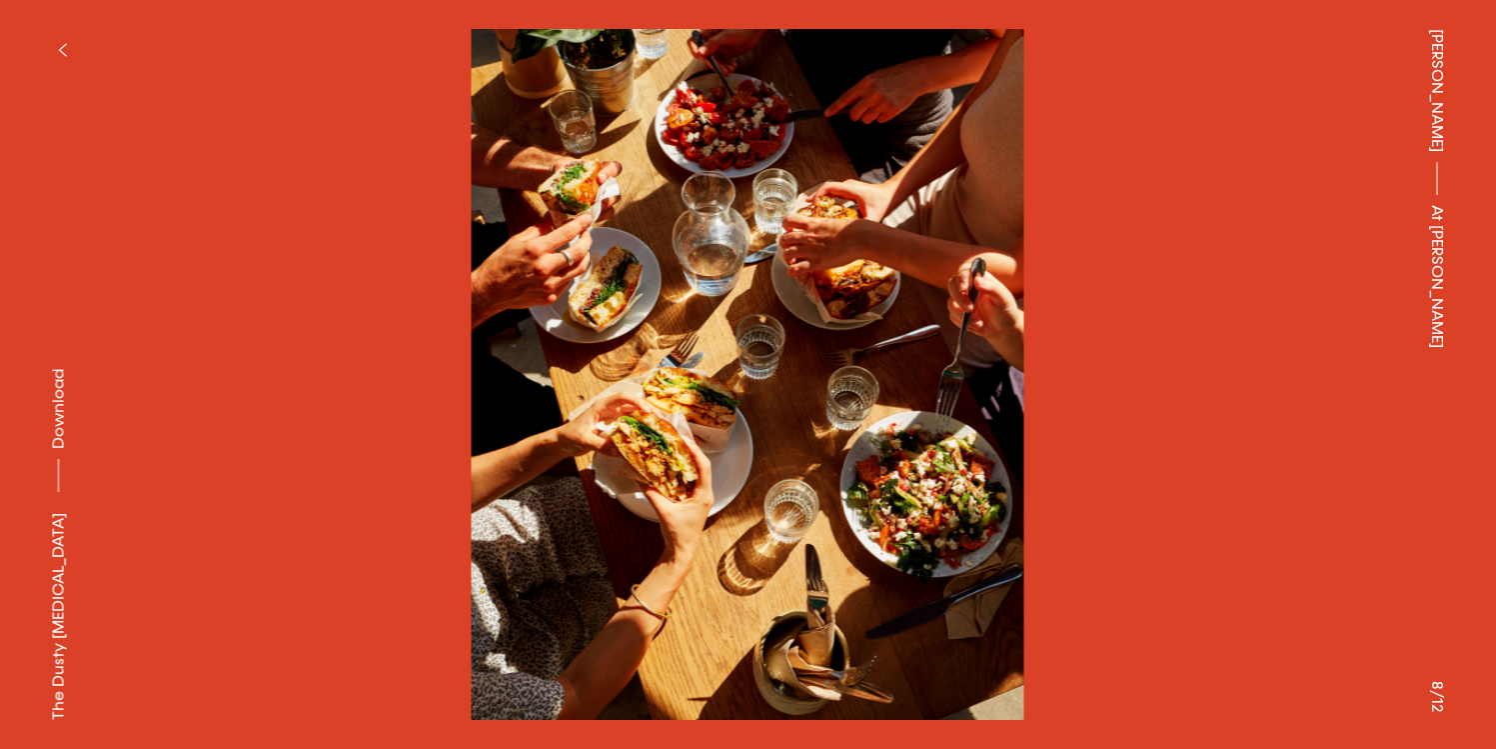
click at [55, 449] on span "Download" at bounding box center [59, 409] width 20 height 80
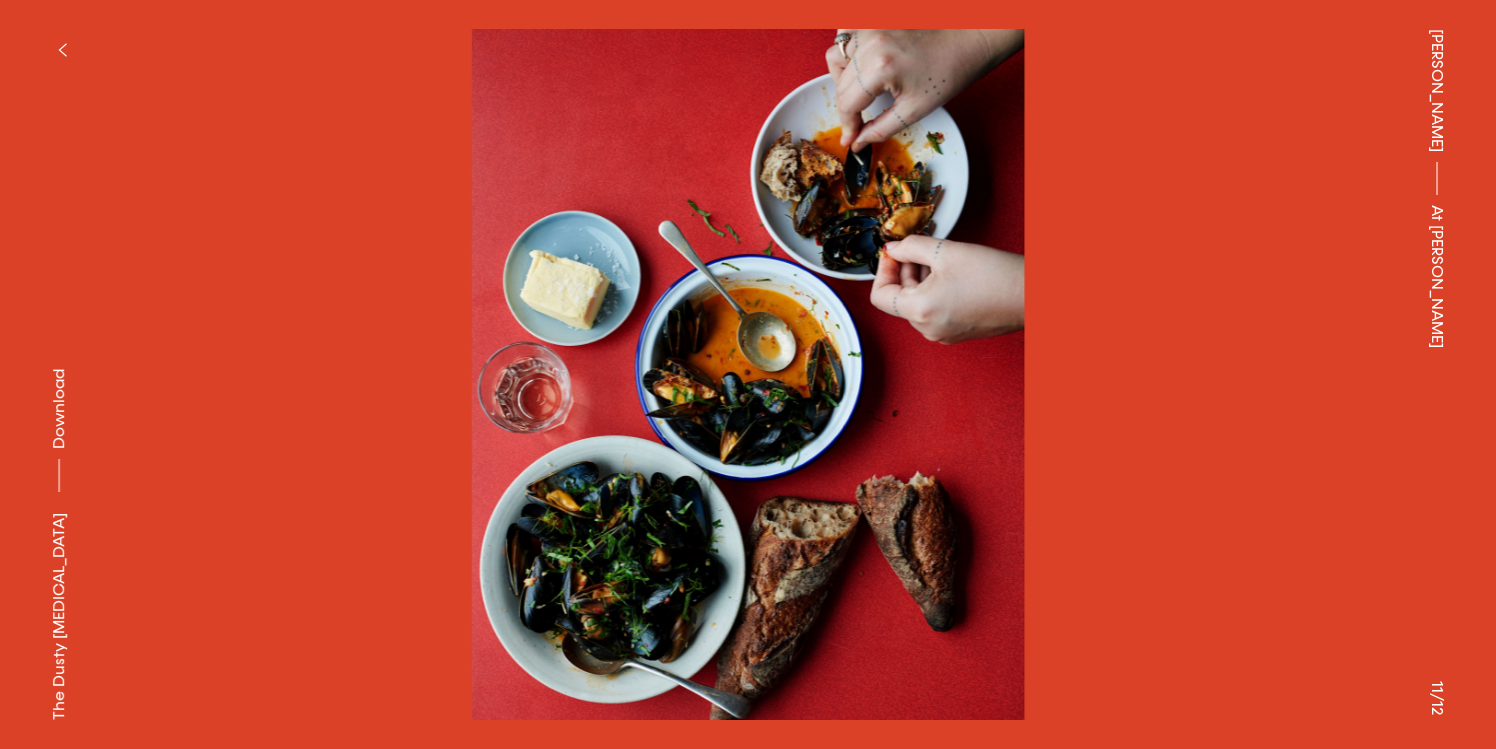
click at [59, 449] on span "Download" at bounding box center [59, 409] width 20 height 80
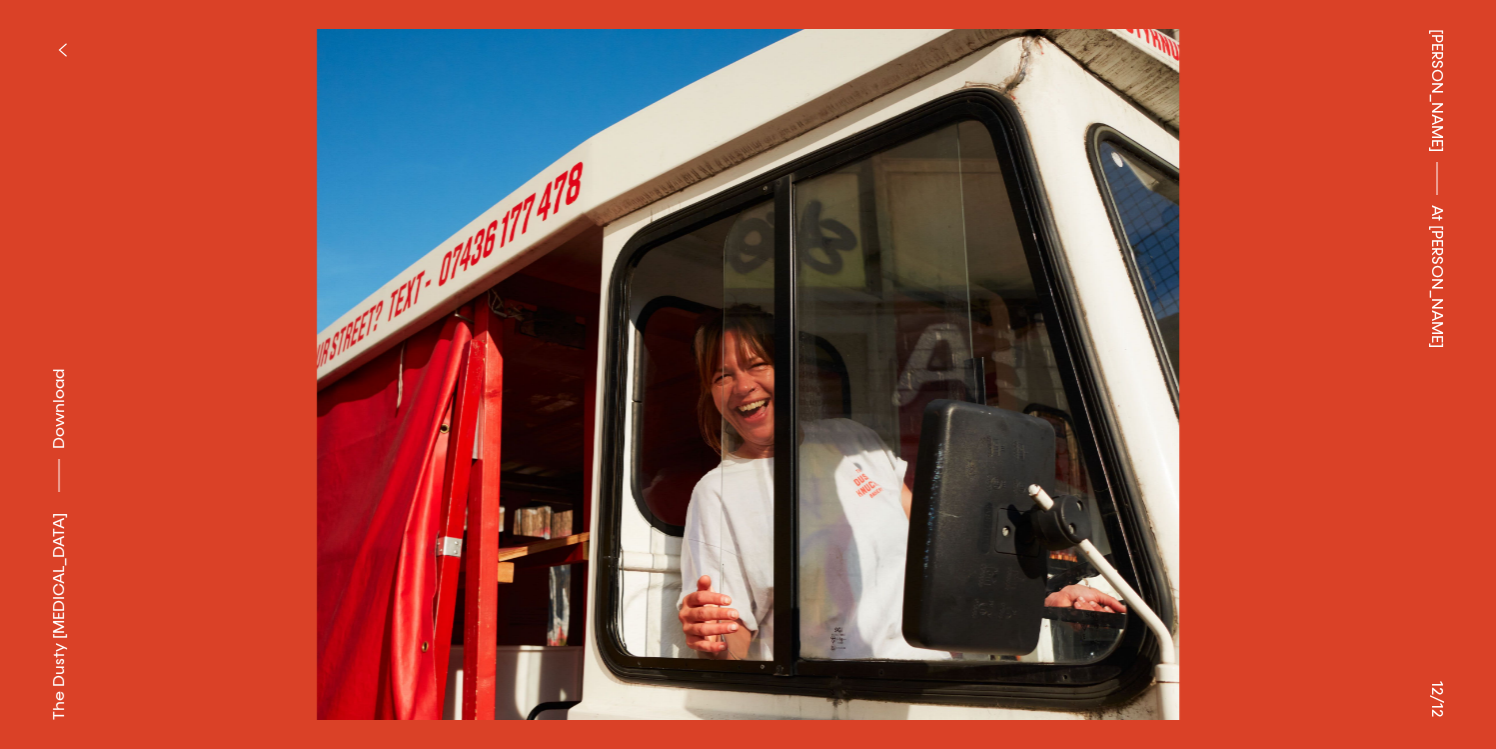
click at [60, 449] on span "Download" at bounding box center [59, 409] width 20 height 80
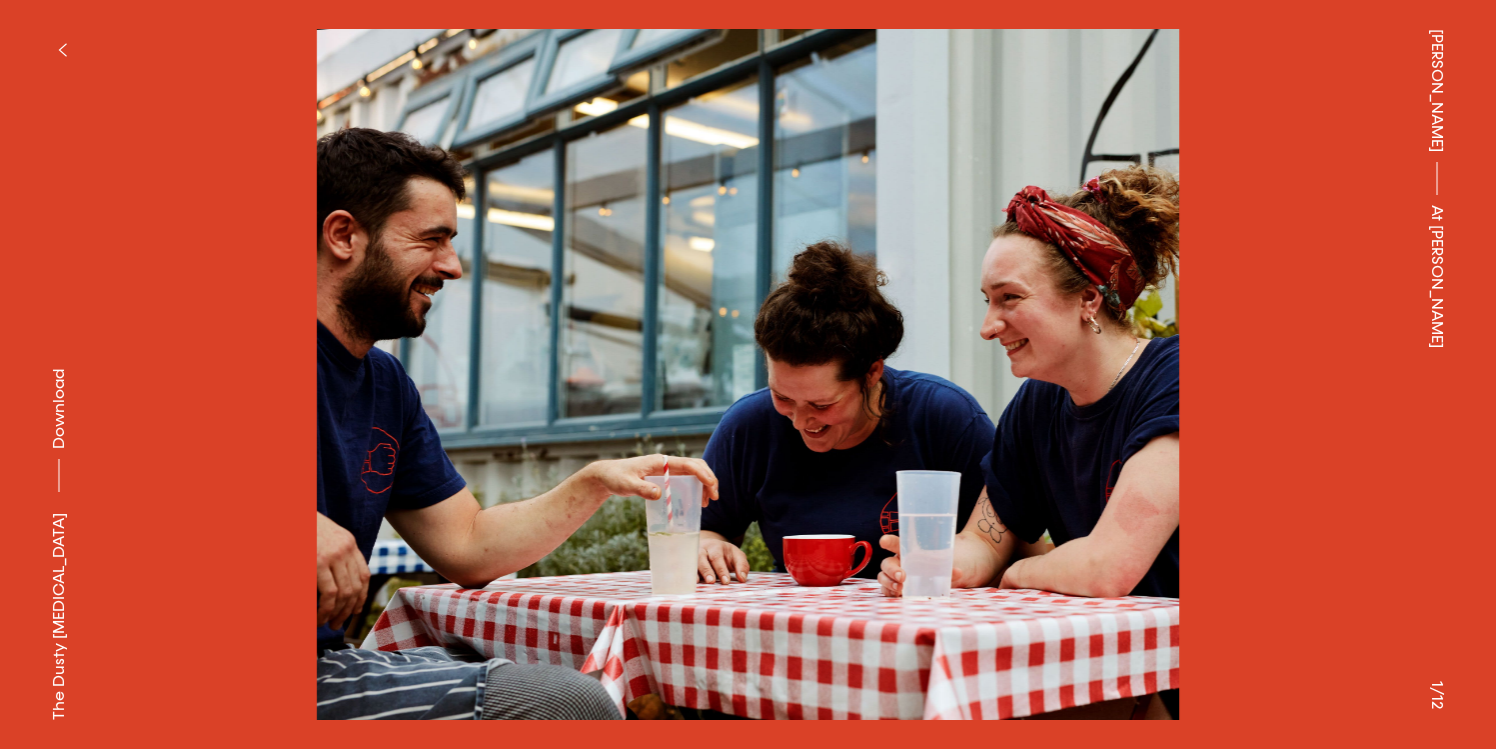
click at [56, 449] on span "Download" at bounding box center [59, 409] width 20 height 80
